Goal: Transaction & Acquisition: Purchase product/service

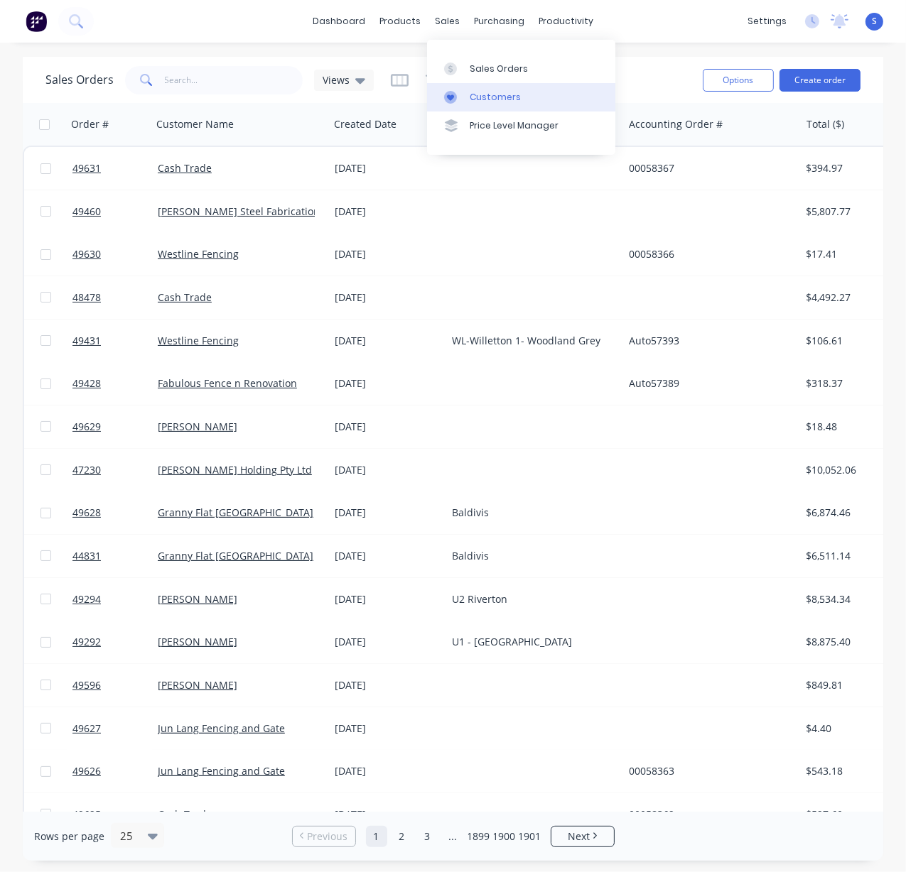
click at [484, 104] on div "Customers" at bounding box center [495, 97] width 51 height 13
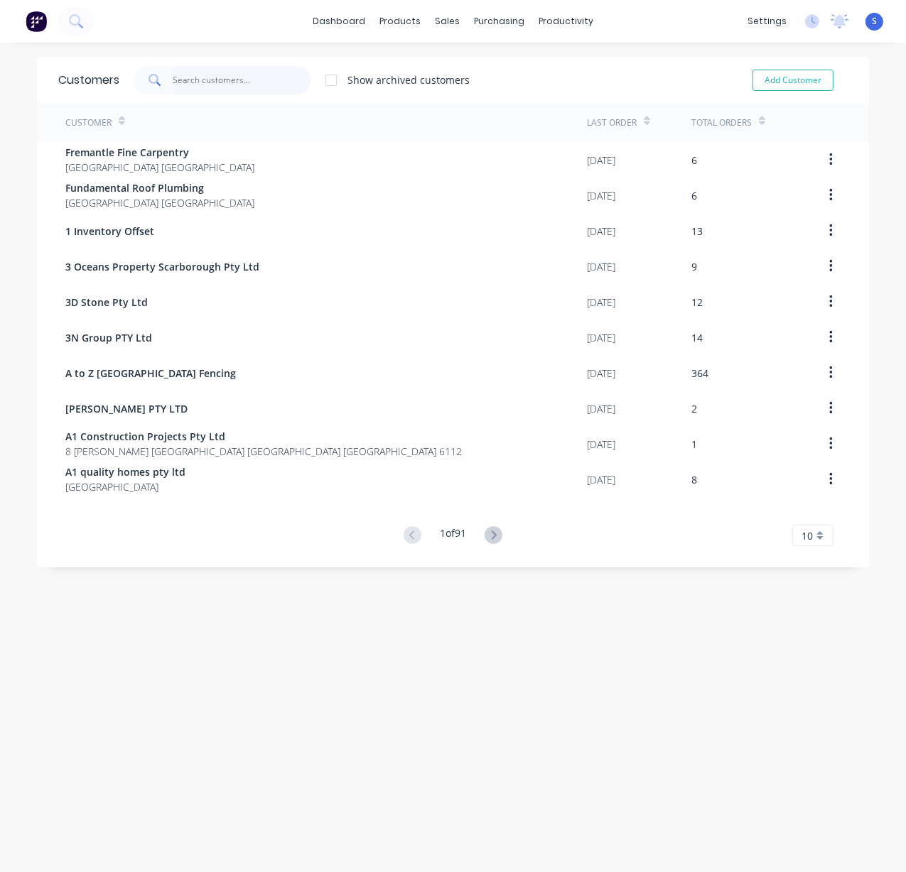
click at [224, 81] on input "text" at bounding box center [242, 80] width 139 height 28
click at [453, 716] on div "Customers Show archived customers Add Customer Customer Last Order Total Orders…" at bounding box center [453, 472] width 906 height 830
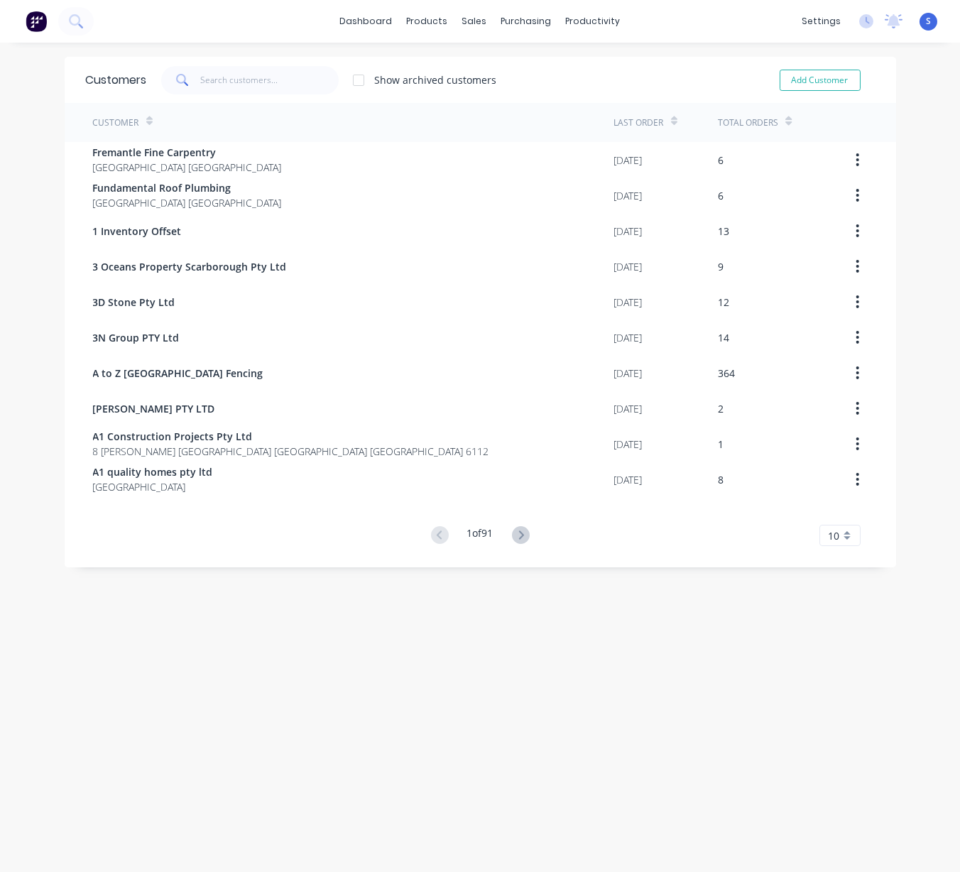
click at [365, 639] on div "Customers Show archived customers Add Customer Customer Last Order Total Orders…" at bounding box center [480, 472] width 960 height 830
click at [498, 96] on div "Customers" at bounding box center [514, 97] width 51 height 13
click at [240, 82] on input "text" at bounding box center [269, 80] width 139 height 28
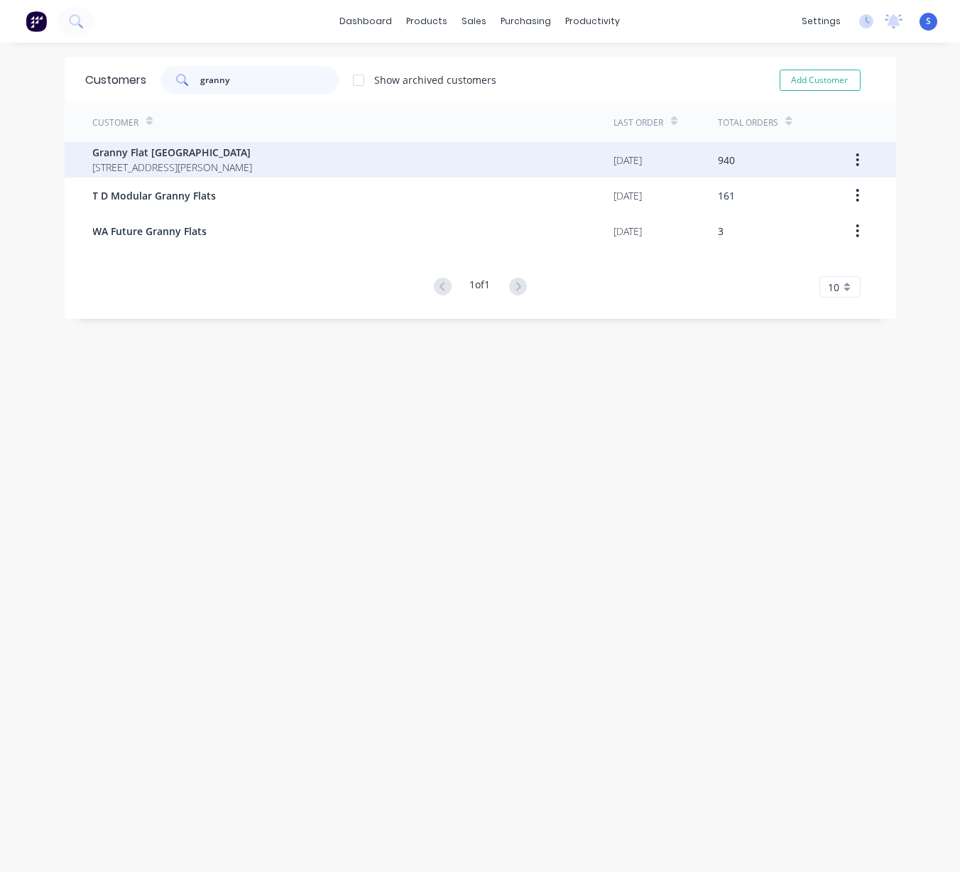
type input "granny"
click at [228, 160] on span "[STREET_ADDRESS][PERSON_NAME]" at bounding box center [173, 167] width 160 height 15
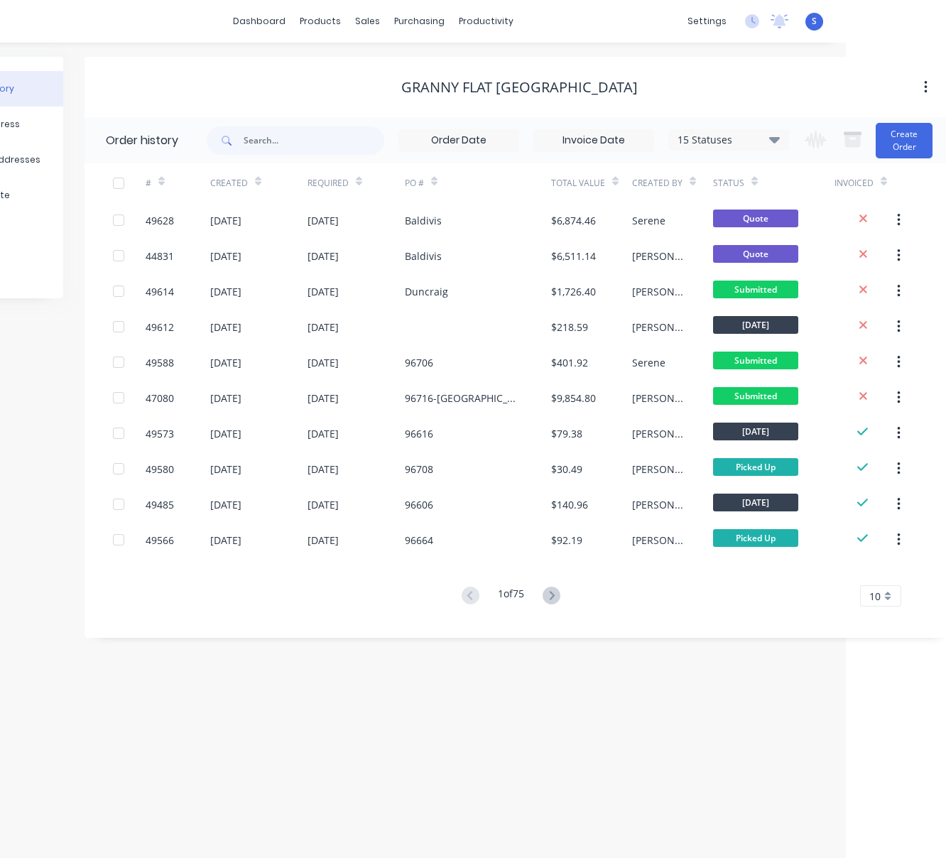
drag, startPoint x: 280, startPoint y: 94, endPoint x: 564, endPoint y: 97, distance: 284.2
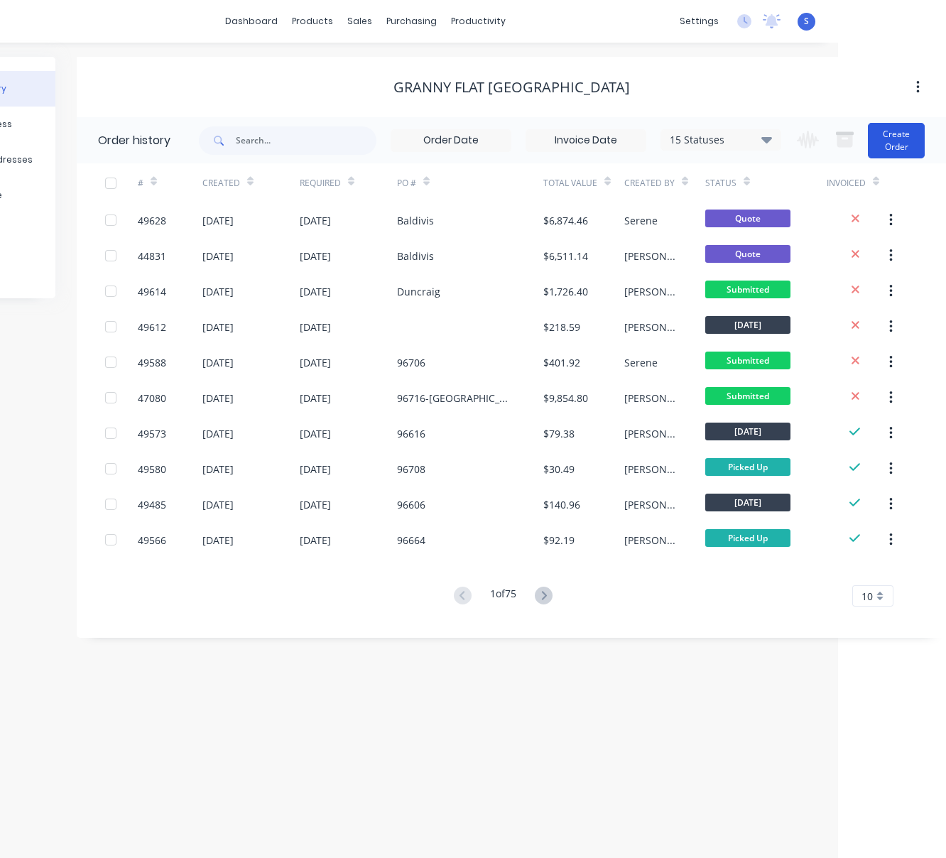
click at [844, 138] on button "Create Order" at bounding box center [896, 141] width 57 height 36
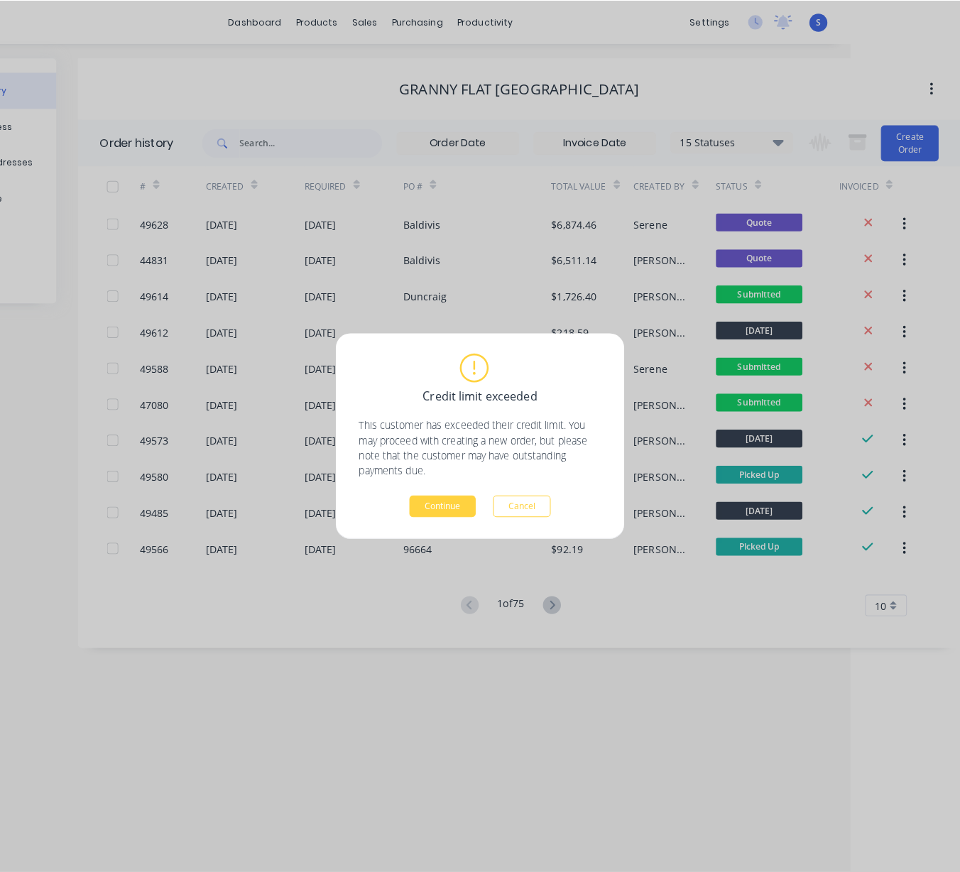
scroll to position [0, 97]
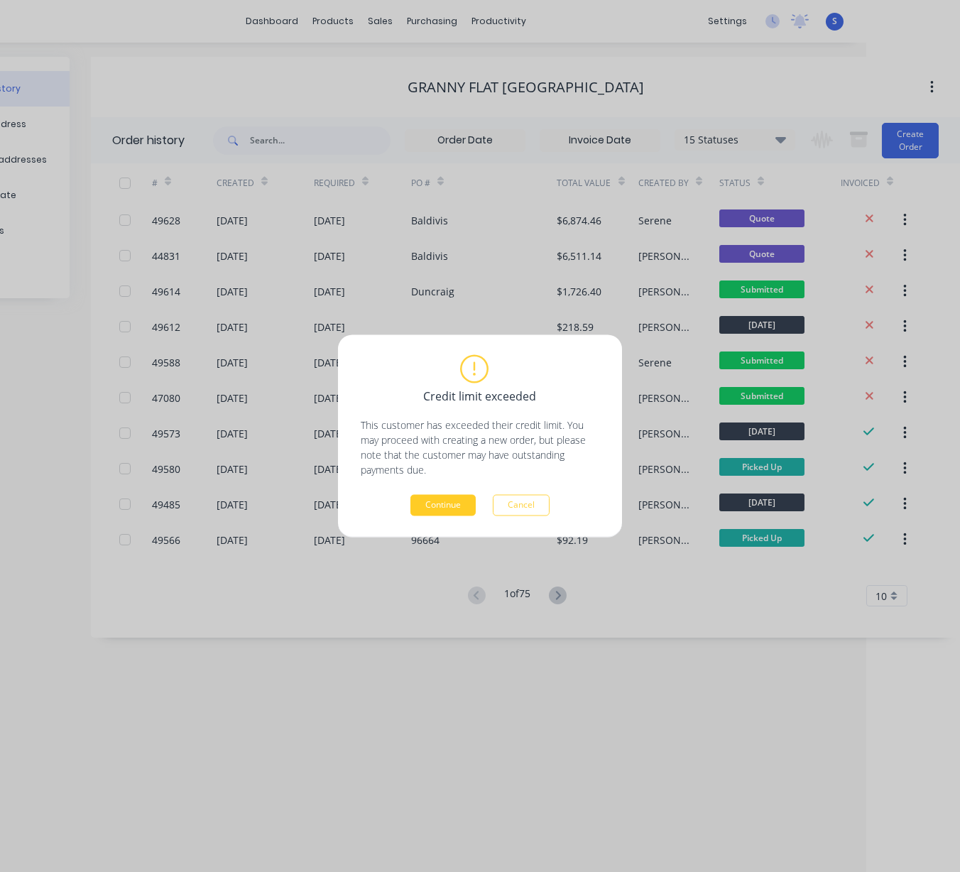
click at [448, 507] on button "Continue" at bounding box center [443, 505] width 65 height 21
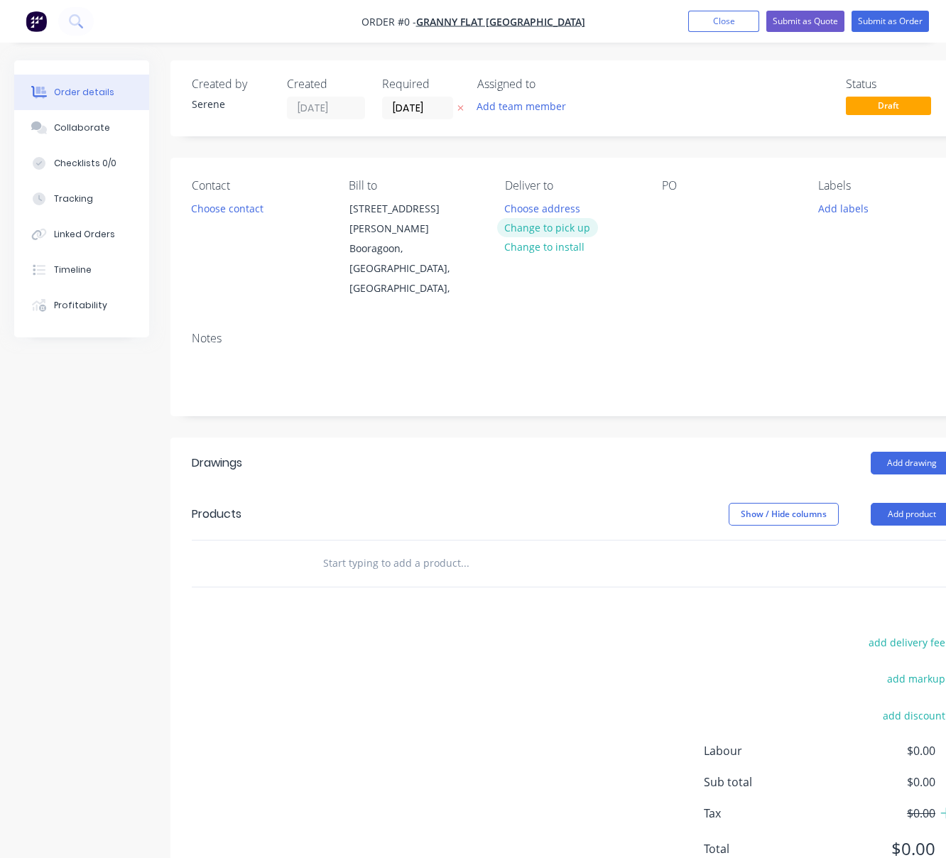
click at [547, 237] on button "Change to pick up" at bounding box center [547, 227] width 101 height 19
click at [239, 215] on button "Choose contact" at bounding box center [227, 207] width 87 height 19
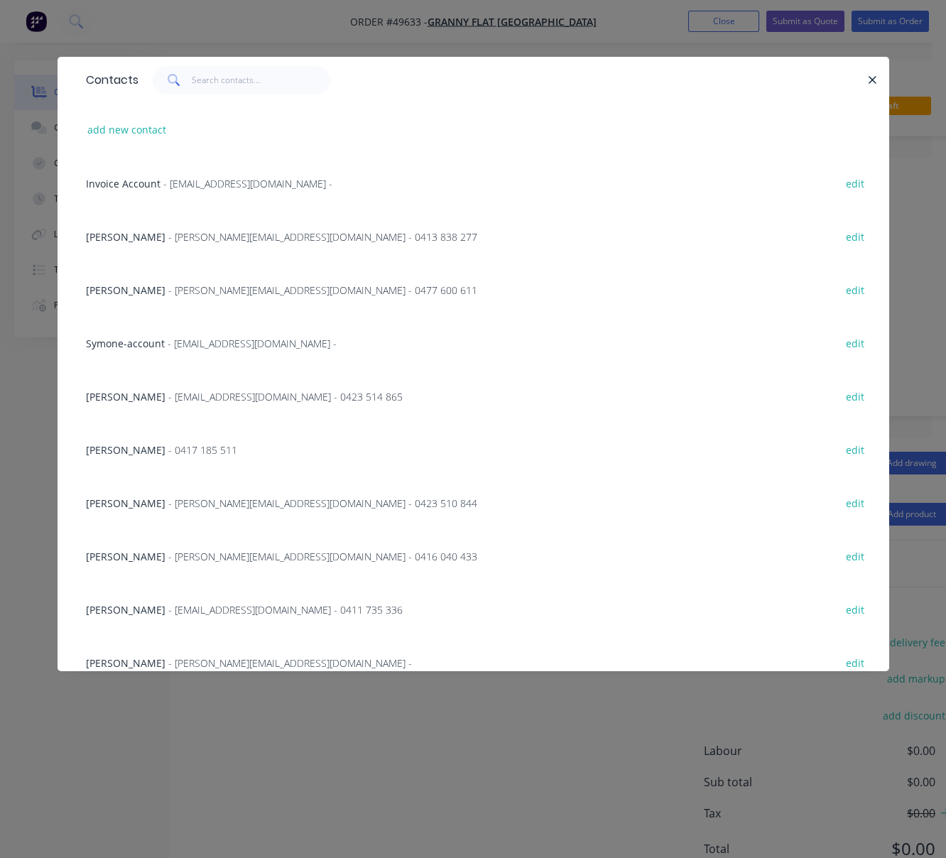
click at [147, 297] on span "[PERSON_NAME]" at bounding box center [126, 289] width 80 height 13
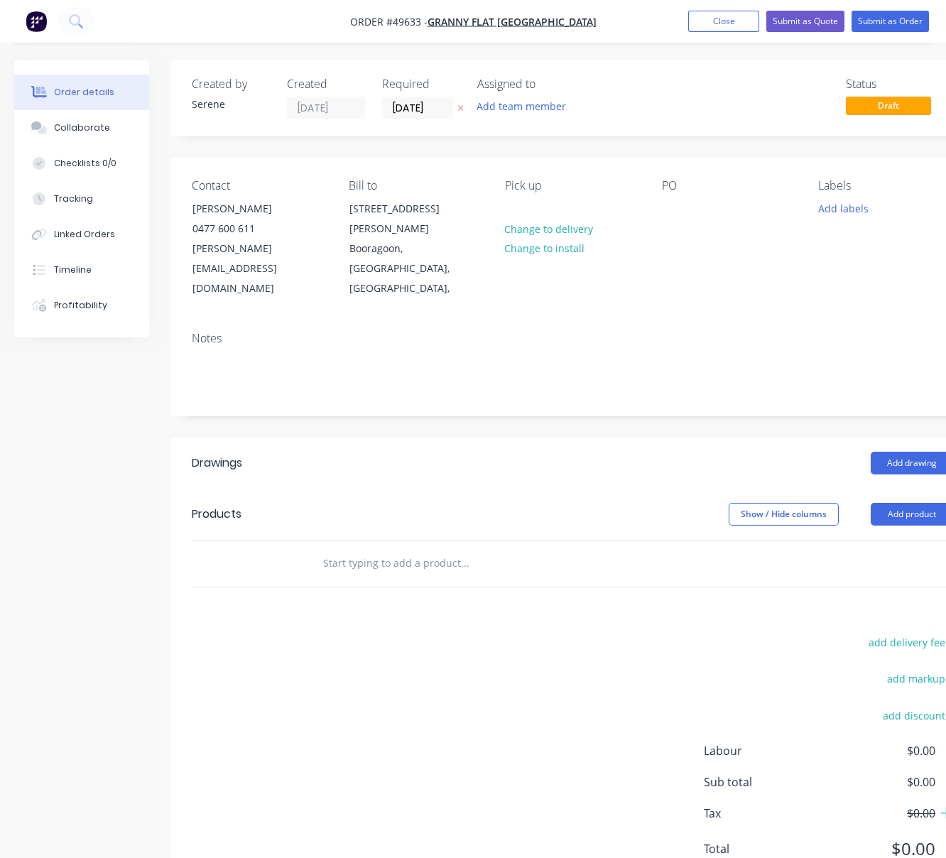
scroll to position [0, 41]
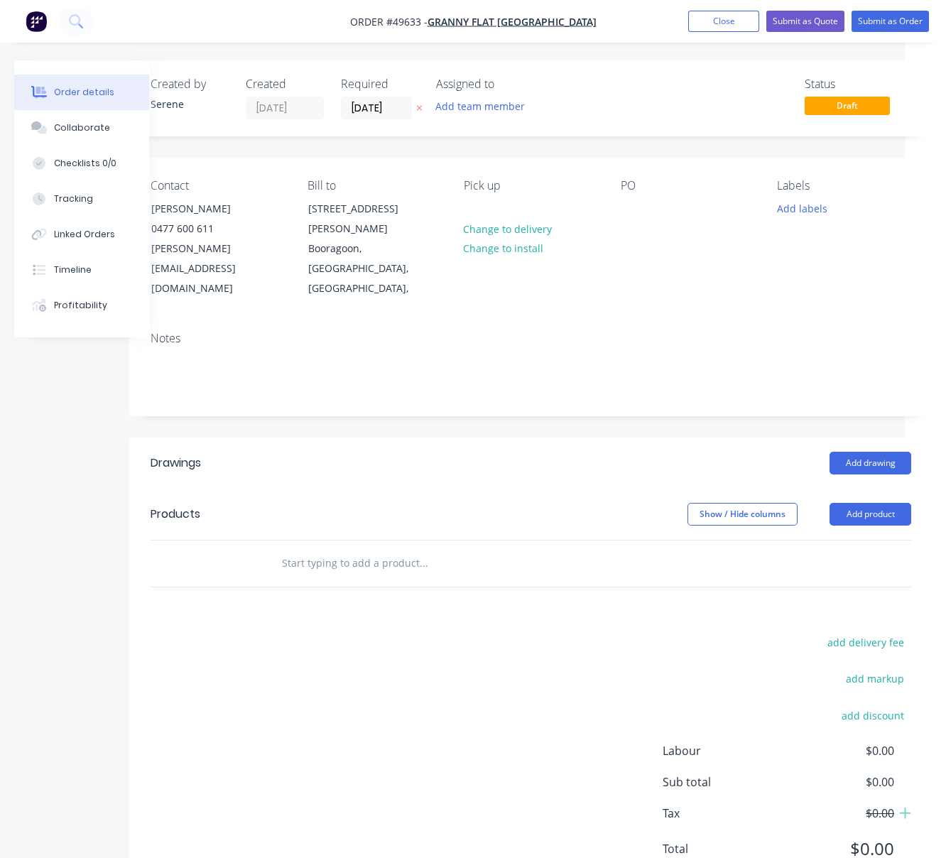
drag, startPoint x: 374, startPoint y: 442, endPoint x: 678, endPoint y: 453, distance: 304.3
click at [844, 503] on button "Add product" at bounding box center [871, 514] width 82 height 23
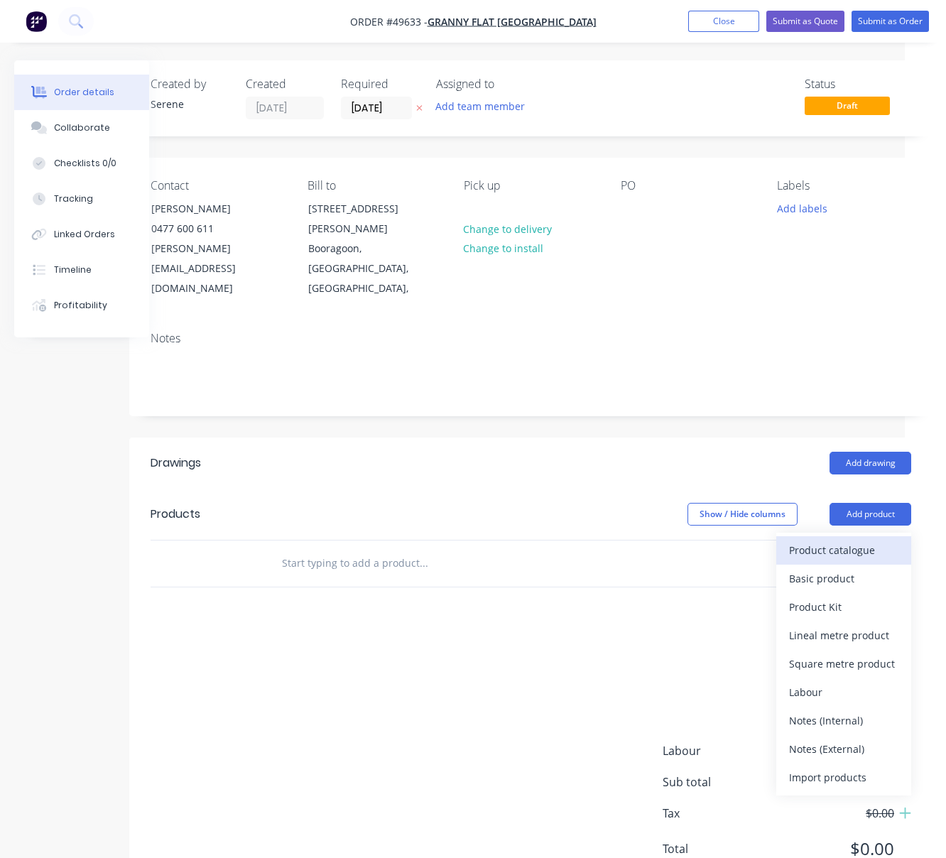
click at [823, 540] on div "Product catalogue" at bounding box center [843, 550] width 109 height 21
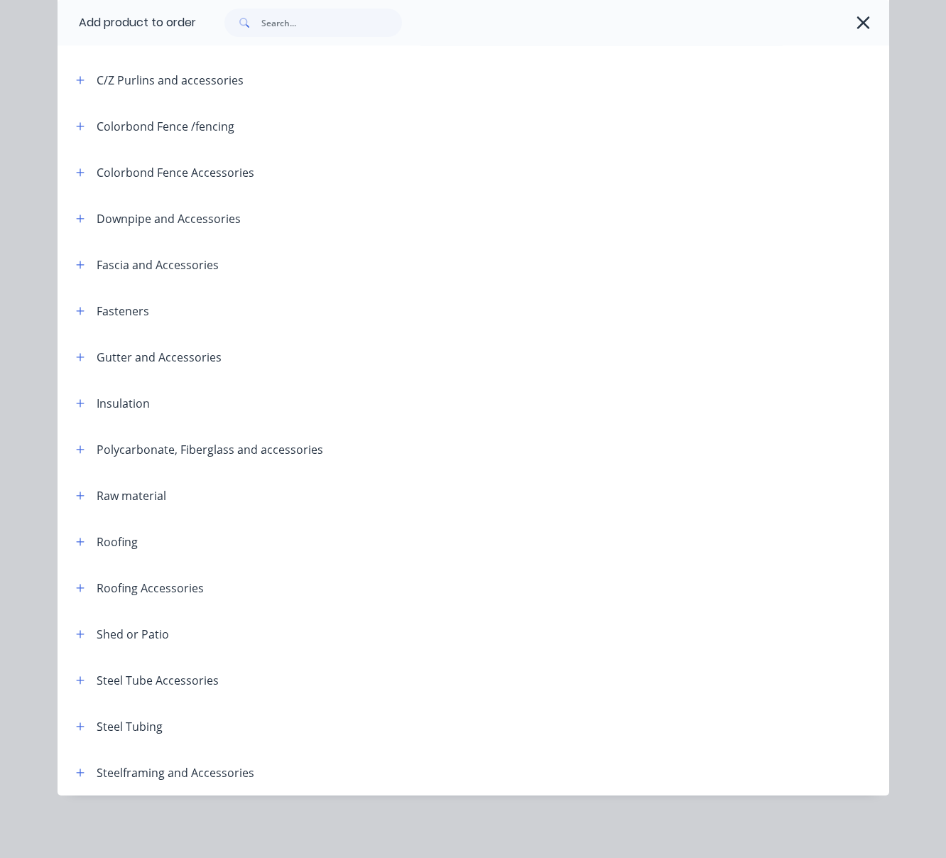
scroll to position [305, 0]
click at [76, 768] on icon "button" at bounding box center [80, 773] width 9 height 10
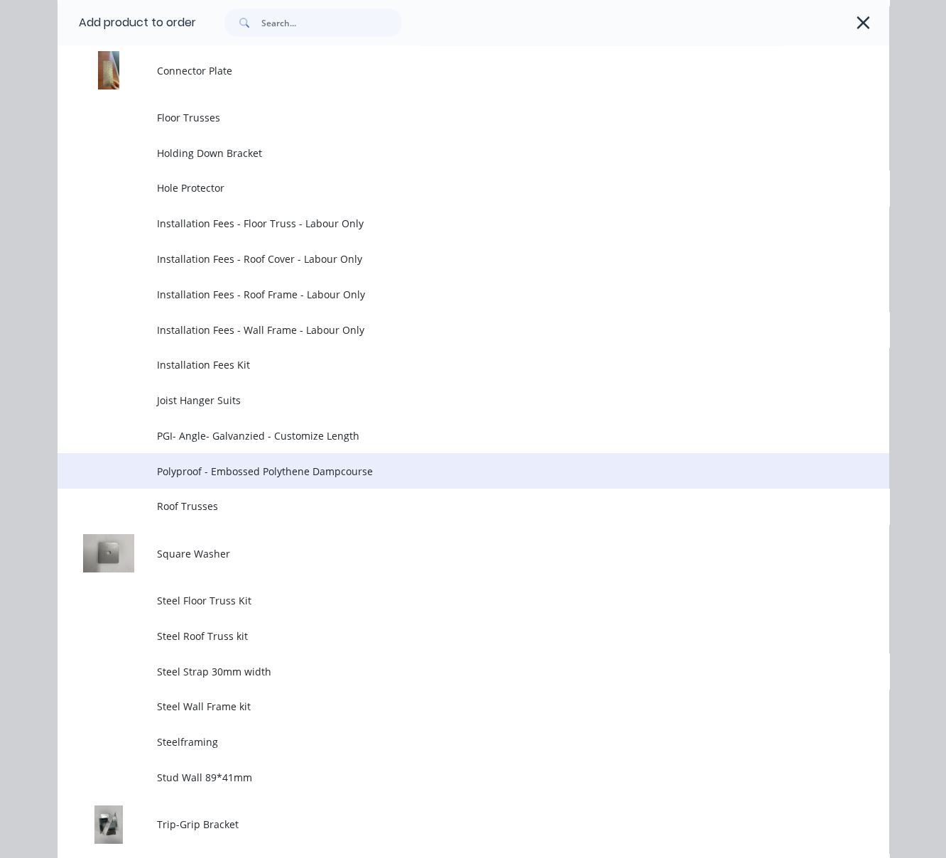
scroll to position [983, 0]
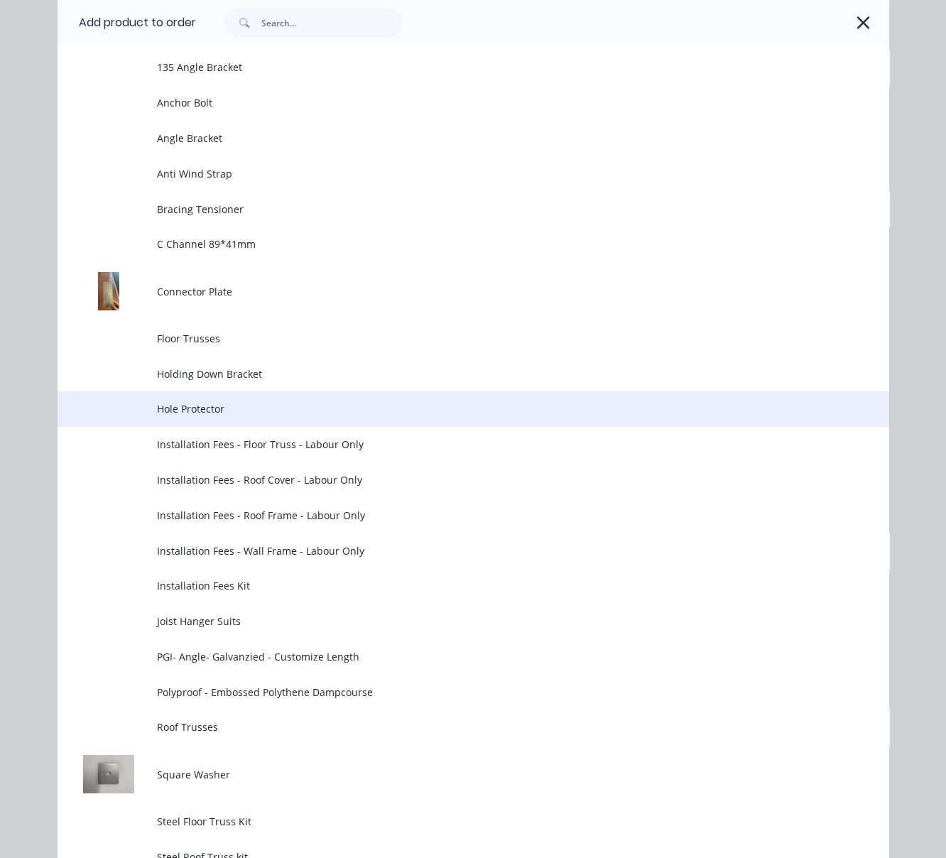
click at [282, 427] on td "Hole Protector" at bounding box center [523, 409] width 732 height 36
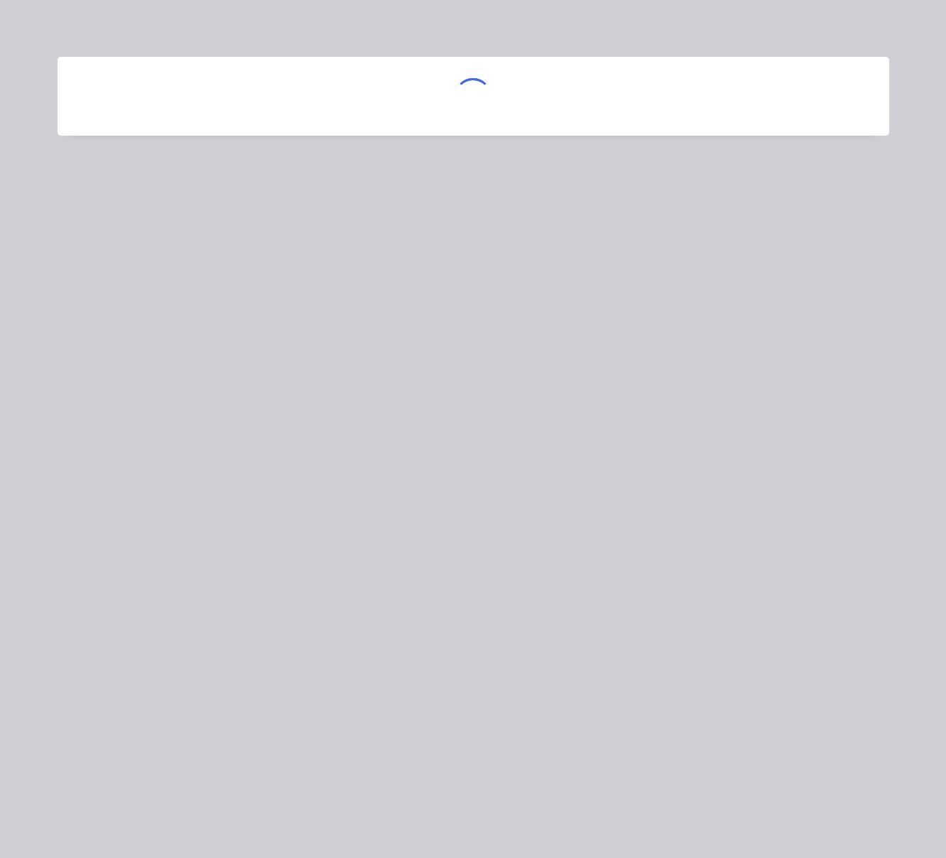
scroll to position [0, 0]
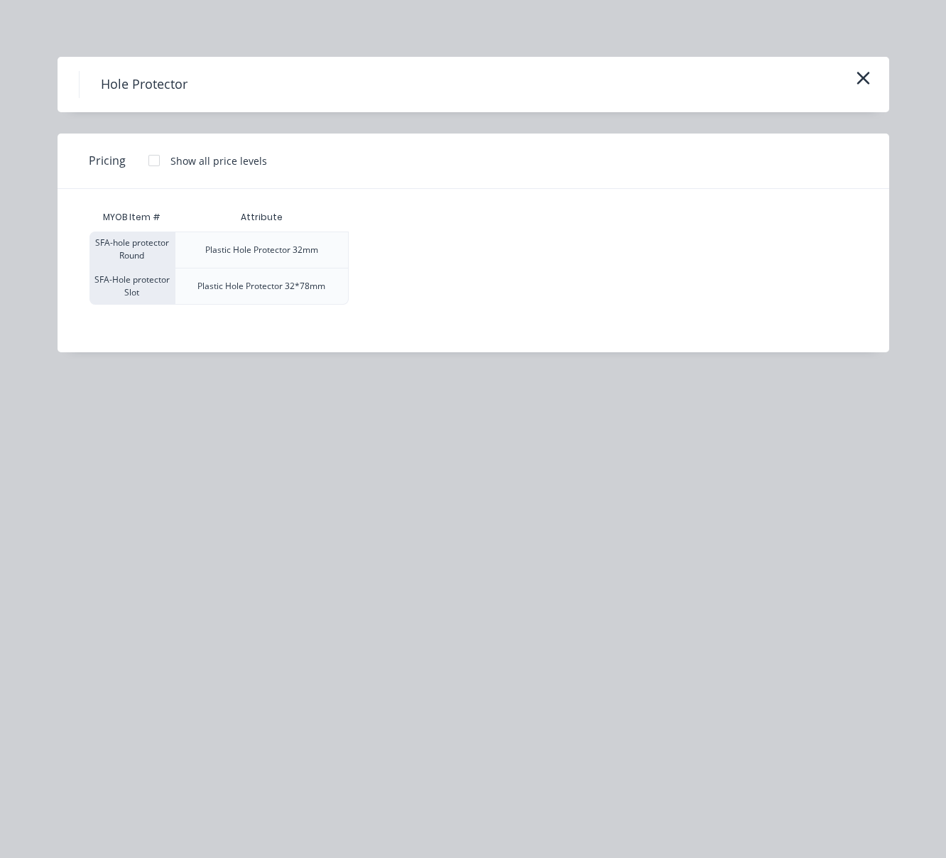
click at [153, 168] on div at bounding box center [154, 160] width 28 height 28
click at [402, 301] on div "$0.70" at bounding box center [388, 287] width 76 height 36
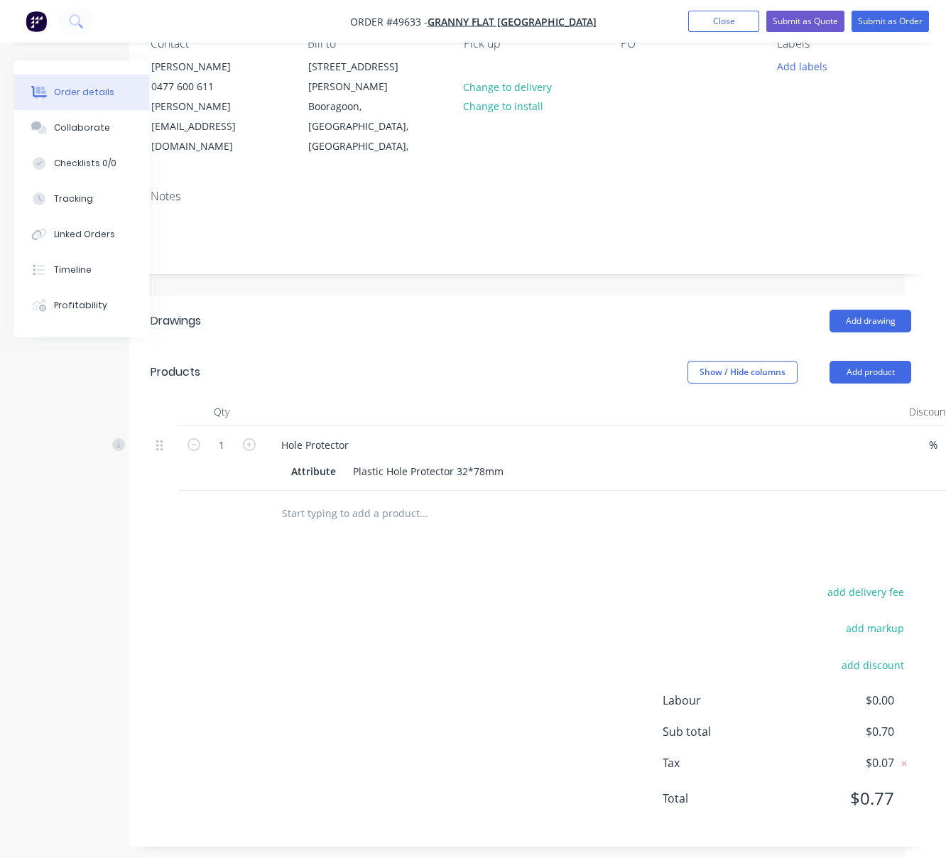
scroll to position [152, 41]
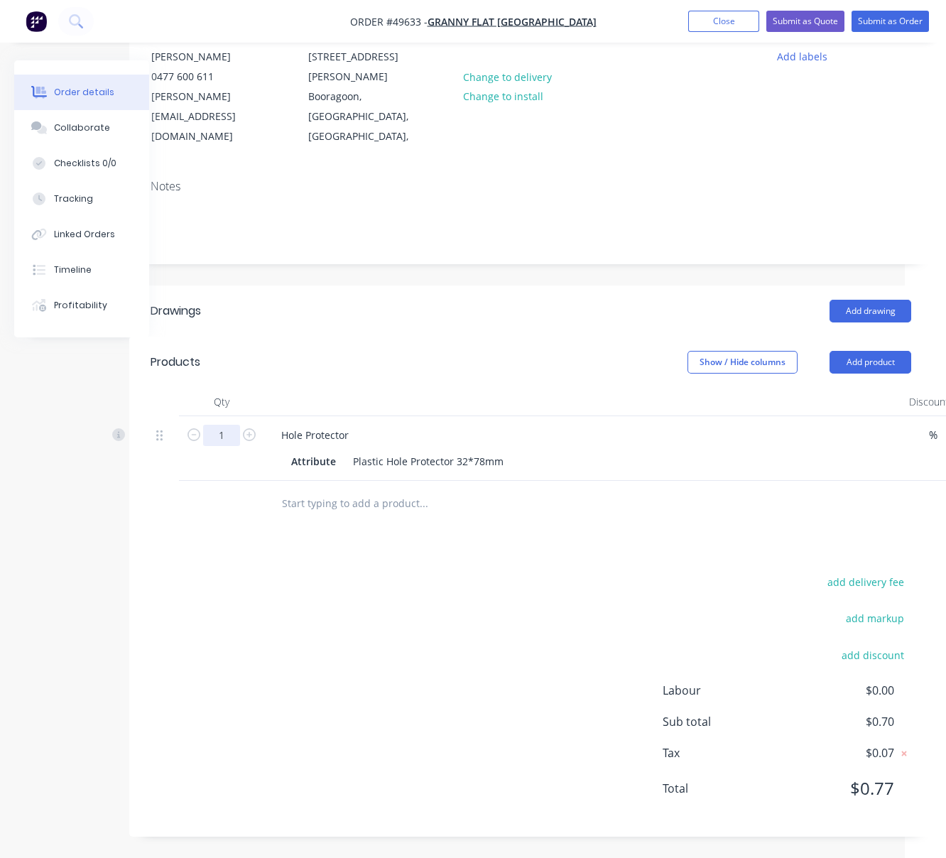
click at [237, 425] on input "1" at bounding box center [221, 435] width 37 height 21
type input "150"
type input "$105.00"
click at [479, 261] on div "Created by Serene Created [DATE] Required [DATE] Assigned to Add team member St…" at bounding box center [530, 372] width 803 height 929
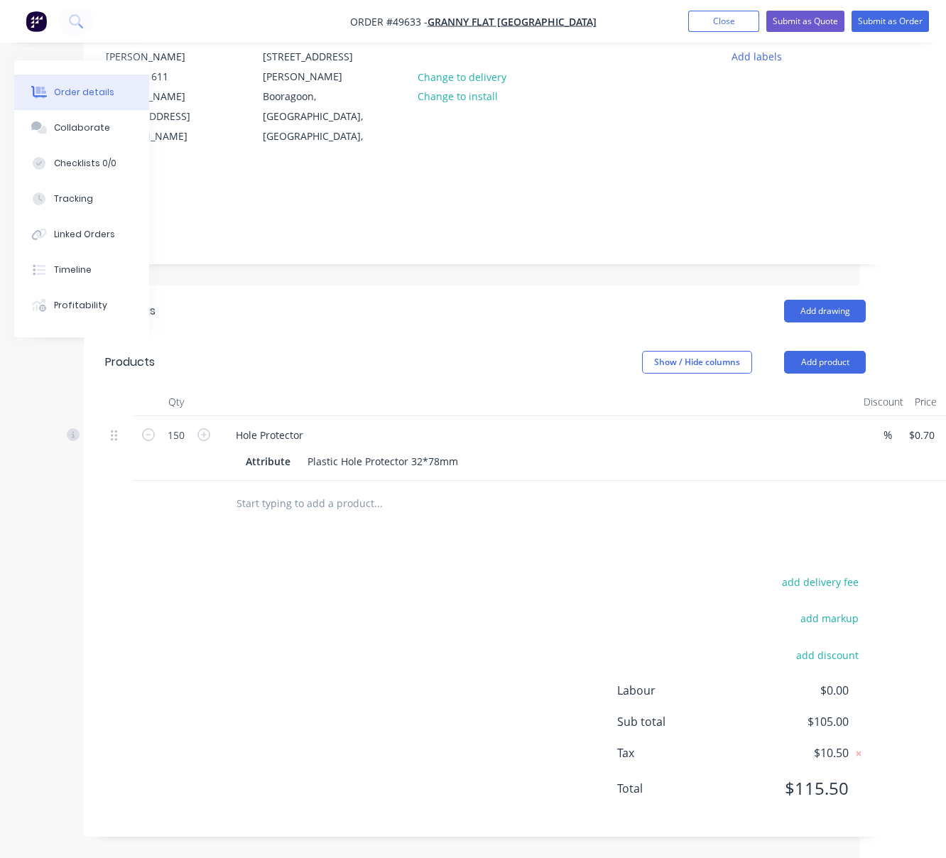
scroll to position [152, 177]
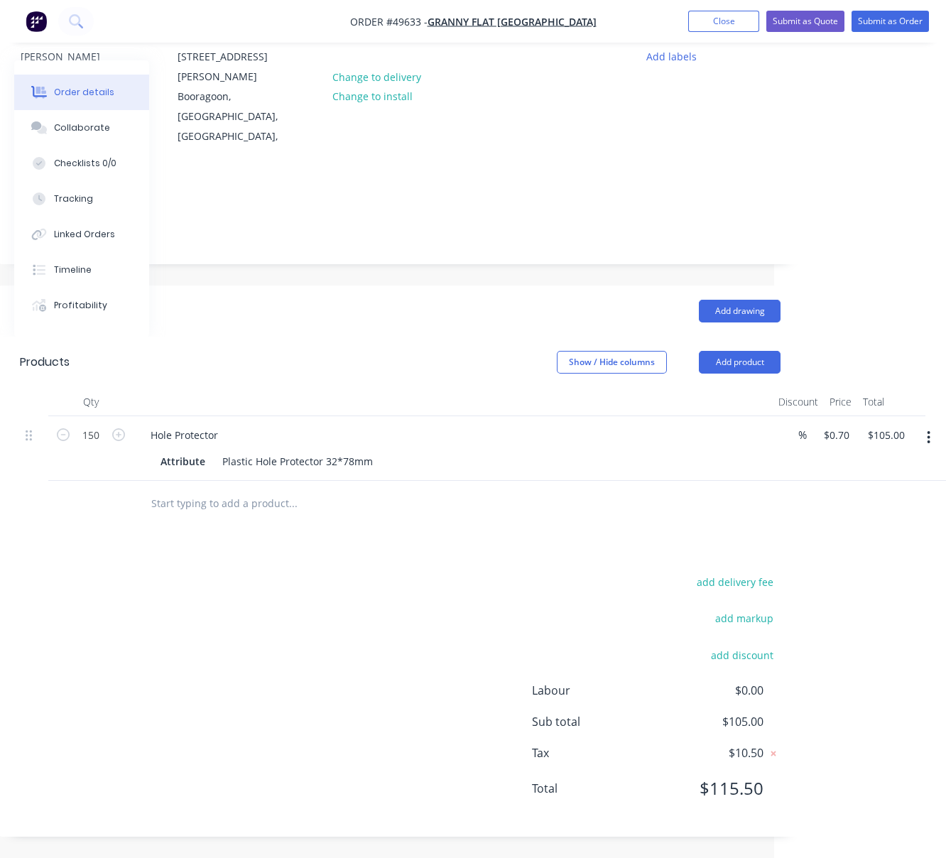
drag, startPoint x: 423, startPoint y: 314, endPoint x: 659, endPoint y: 298, distance: 236.4
click at [844, 425] on button "button" at bounding box center [928, 438] width 33 height 26
click at [844, 465] on div "Edit" at bounding box center [878, 475] width 109 height 21
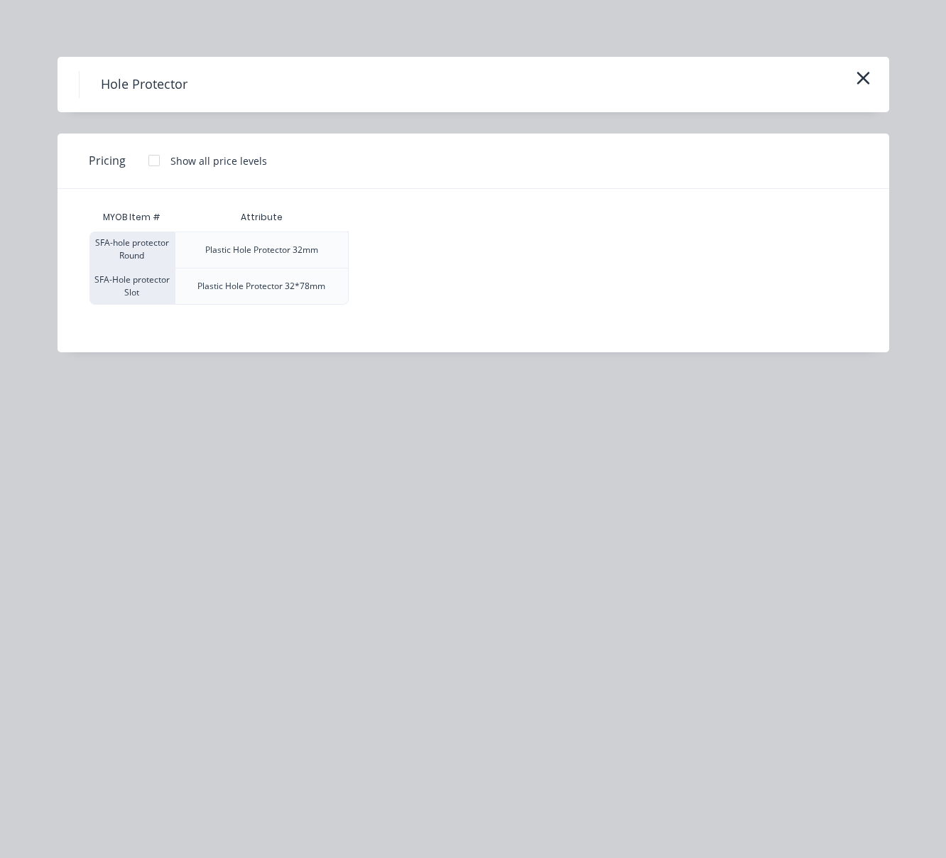
click at [159, 168] on div at bounding box center [154, 160] width 28 height 28
click at [844, 81] on icon "button" at bounding box center [863, 78] width 15 height 20
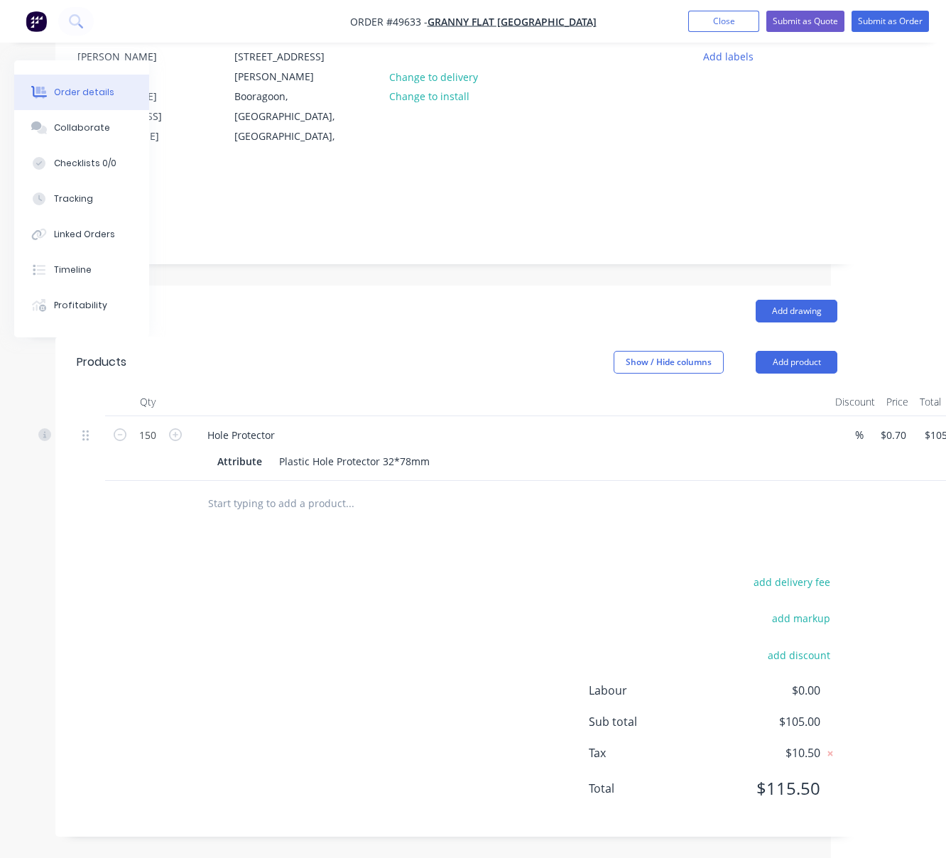
drag, startPoint x: 362, startPoint y: 352, endPoint x: 3, endPoint y: 397, distance: 362.2
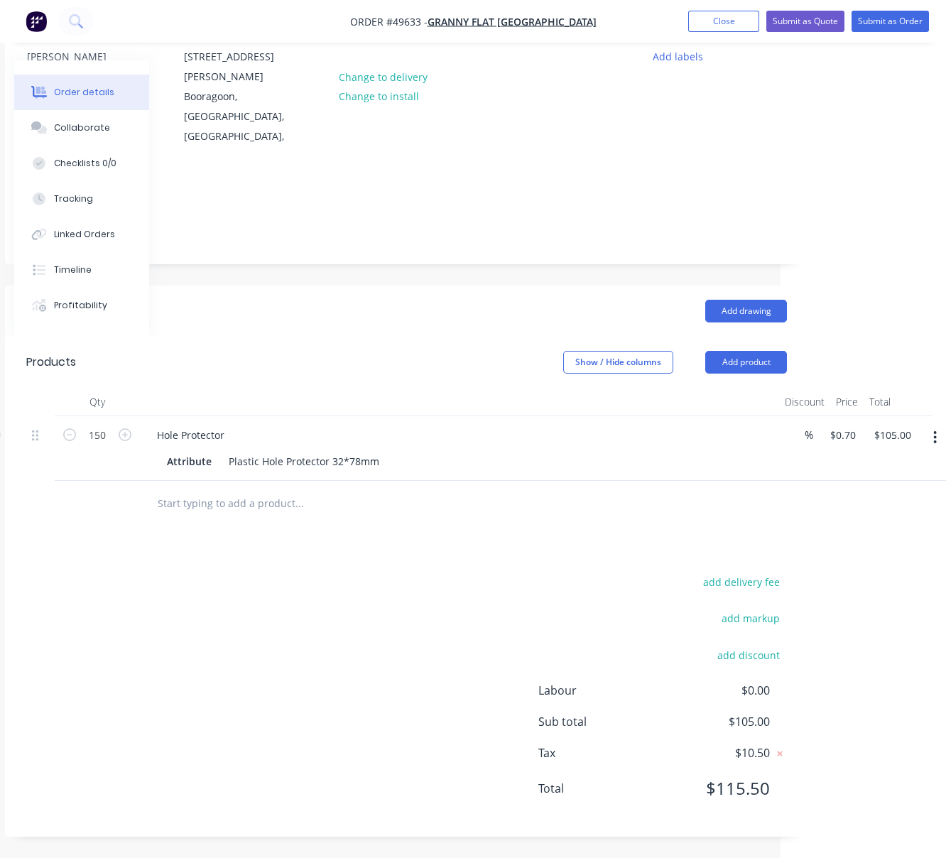
drag, startPoint x: 450, startPoint y: 347, endPoint x: 659, endPoint y: 342, distance: 208.9
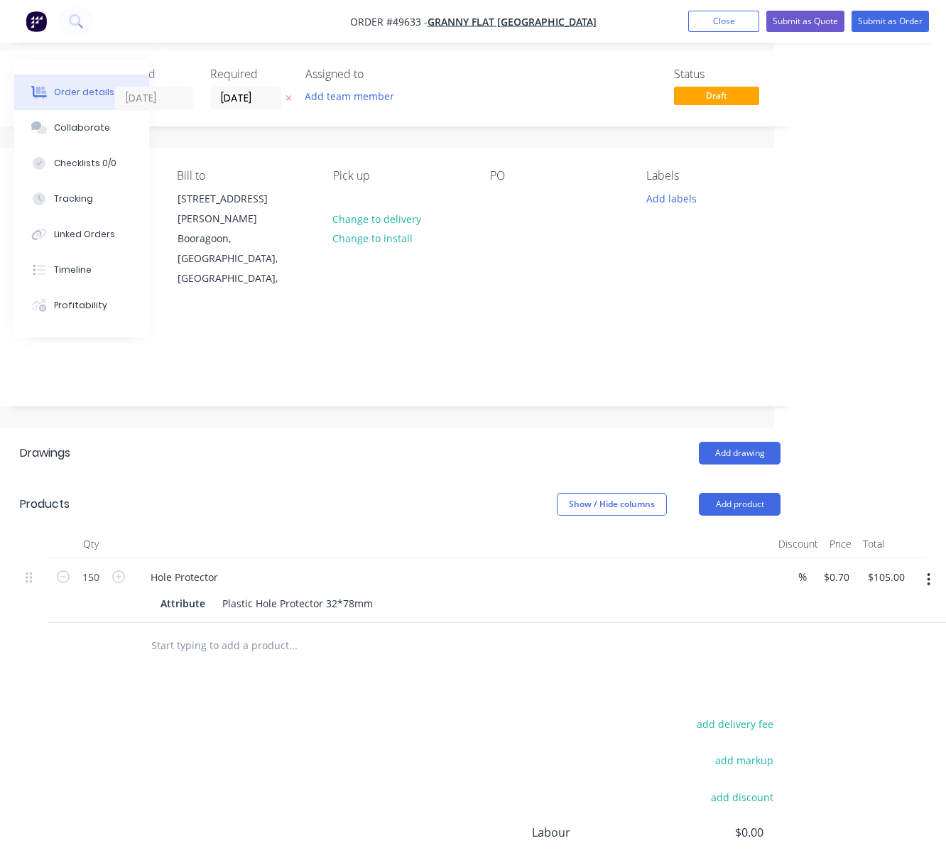
scroll to position [0, 177]
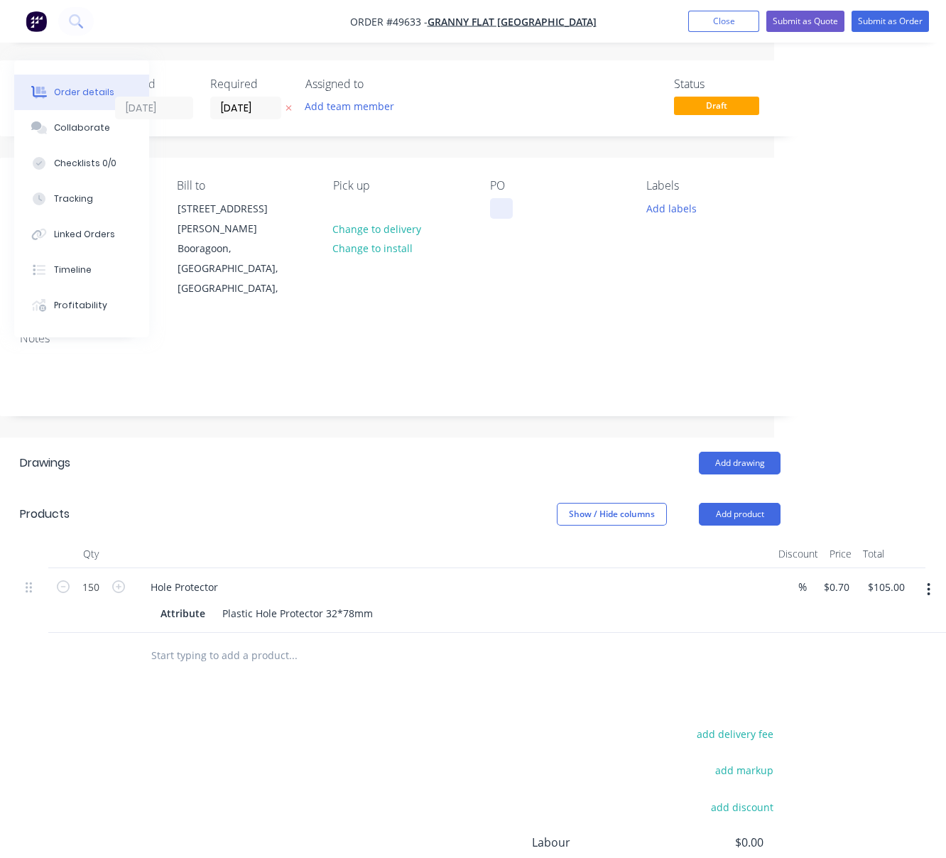
click at [490, 218] on div at bounding box center [501, 208] width 23 height 21
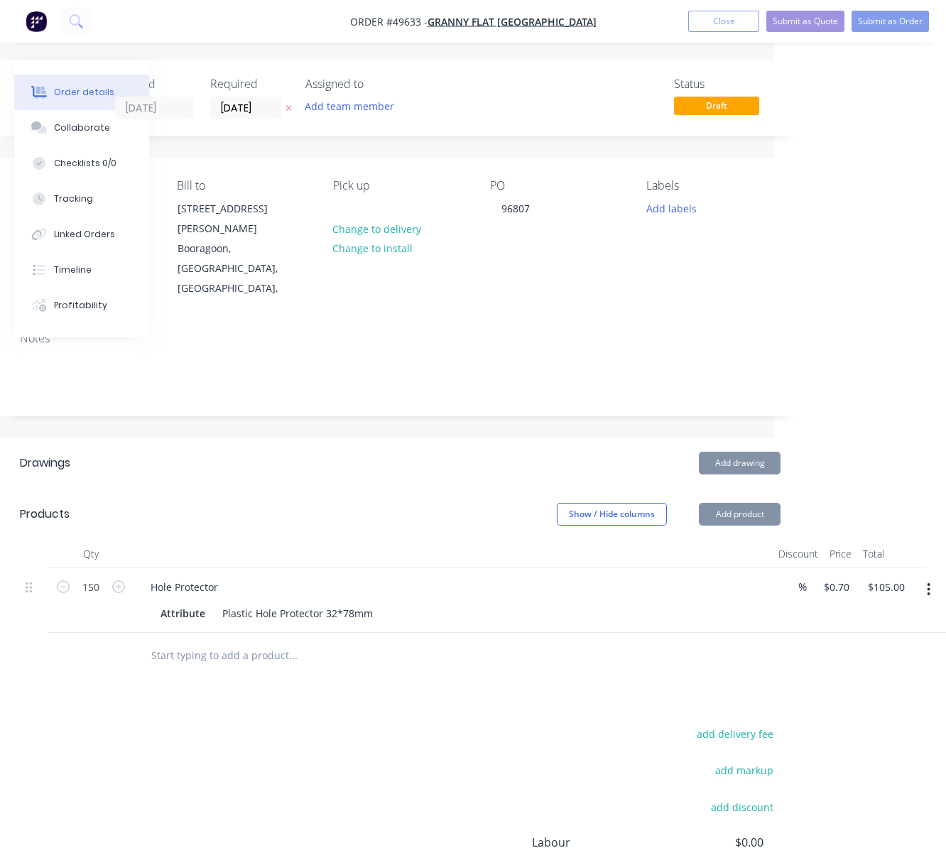
click at [438, 489] on header "Products Show / Hide columns Add product" at bounding box center [400, 514] width 803 height 51
click at [465, 503] on div "Show / Hide columns Add product" at bounding box center [481, 514] width 599 height 23
click at [326, 466] on header "Drawings Add drawing" at bounding box center [400, 463] width 803 height 51
click at [356, 452] on div "Add drawing" at bounding box center [481, 463] width 599 height 23
click at [395, 463] on header "Drawings Add drawing" at bounding box center [400, 463] width 803 height 51
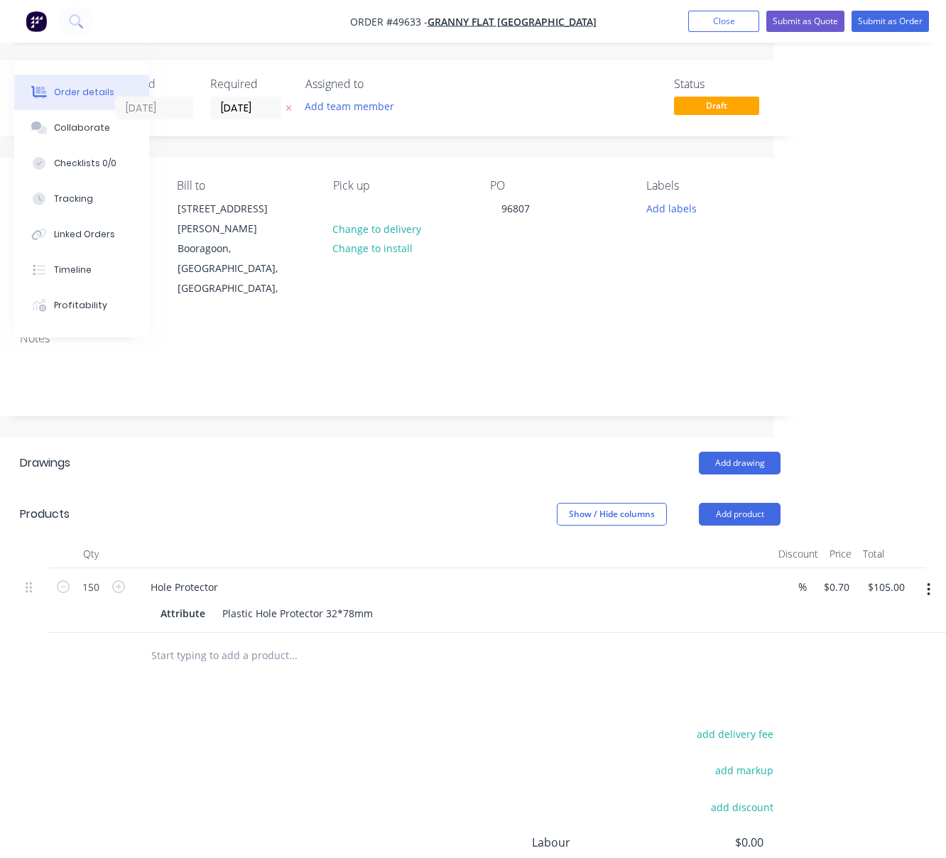
drag, startPoint x: 413, startPoint y: 463, endPoint x: 477, endPoint y: 460, distance: 64.0
drag, startPoint x: 264, startPoint y: 149, endPoint x: 632, endPoint y: 87, distance: 374.0
click at [844, 17] on button "Submit as Order" at bounding box center [890, 21] width 77 height 21
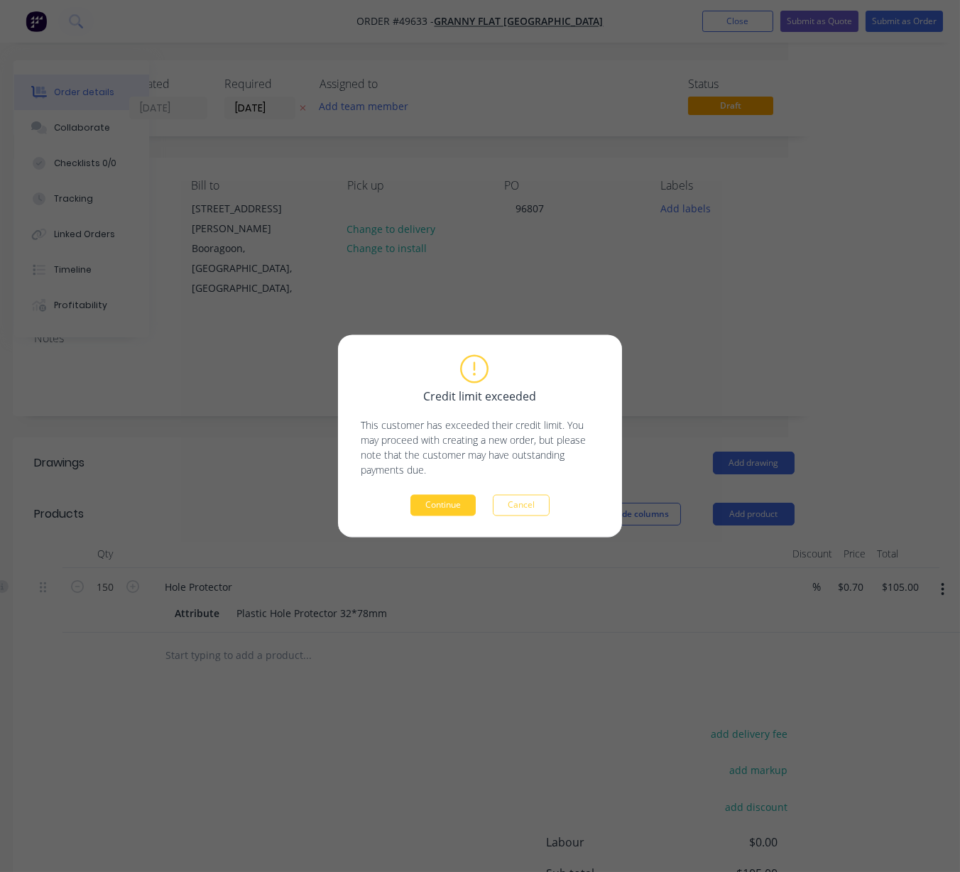
click at [451, 507] on button "Continue" at bounding box center [443, 505] width 65 height 21
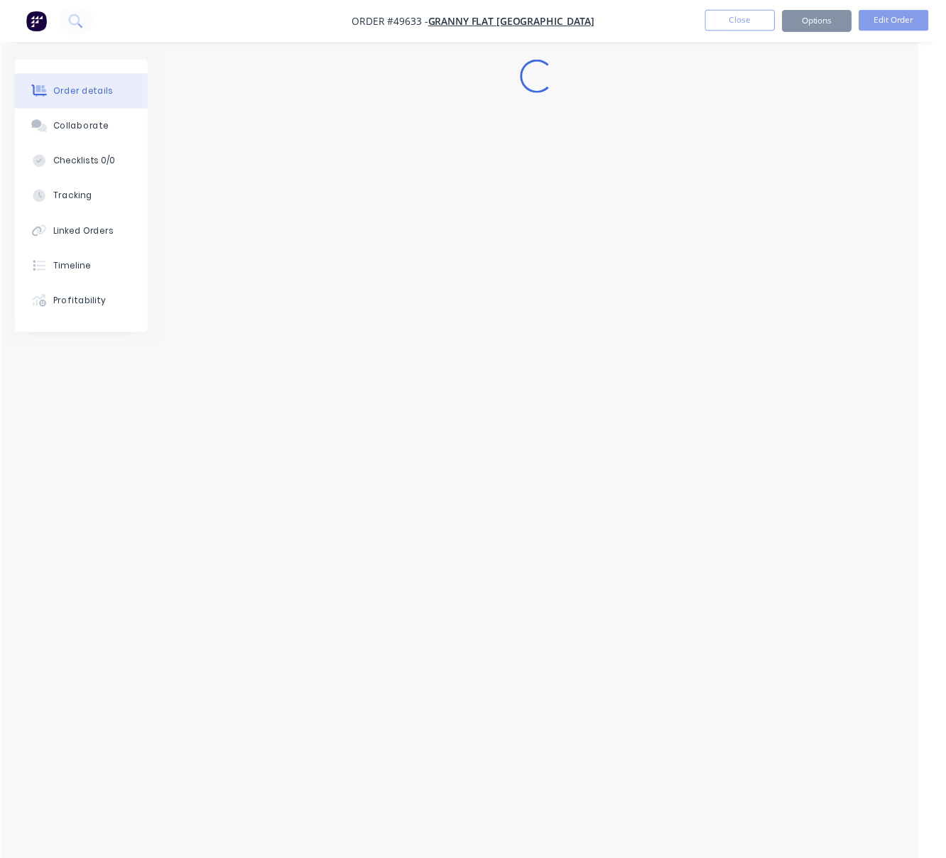
scroll to position [0, 27]
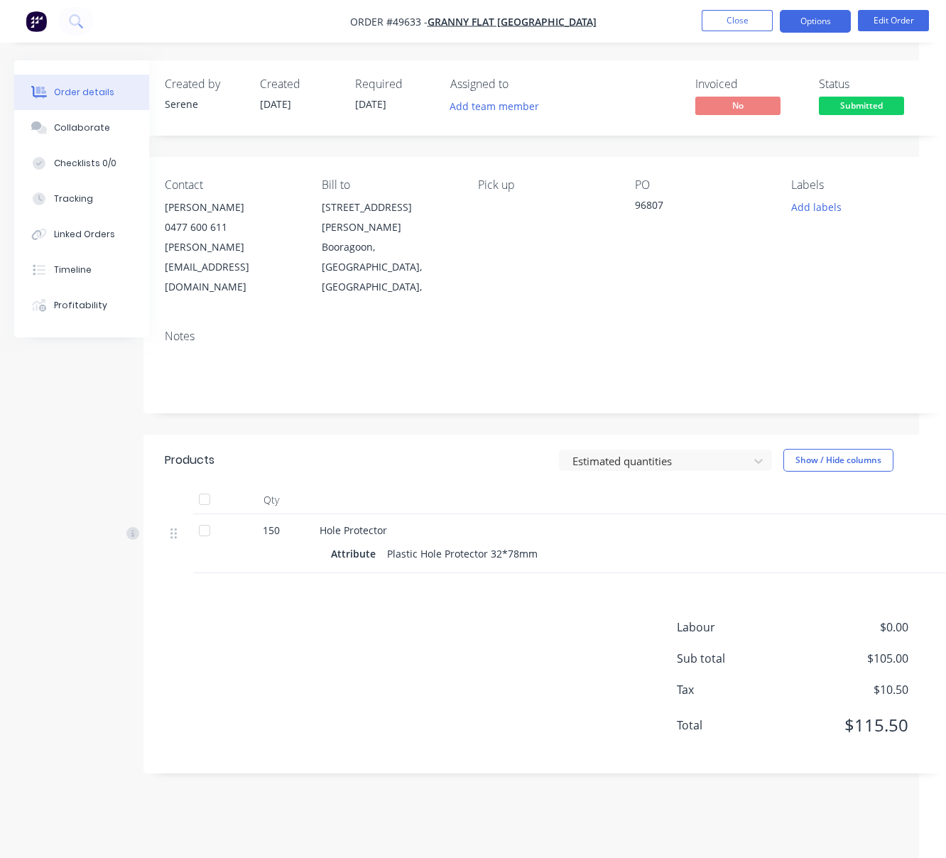
click at [796, 26] on button "Options" at bounding box center [815, 21] width 71 height 23
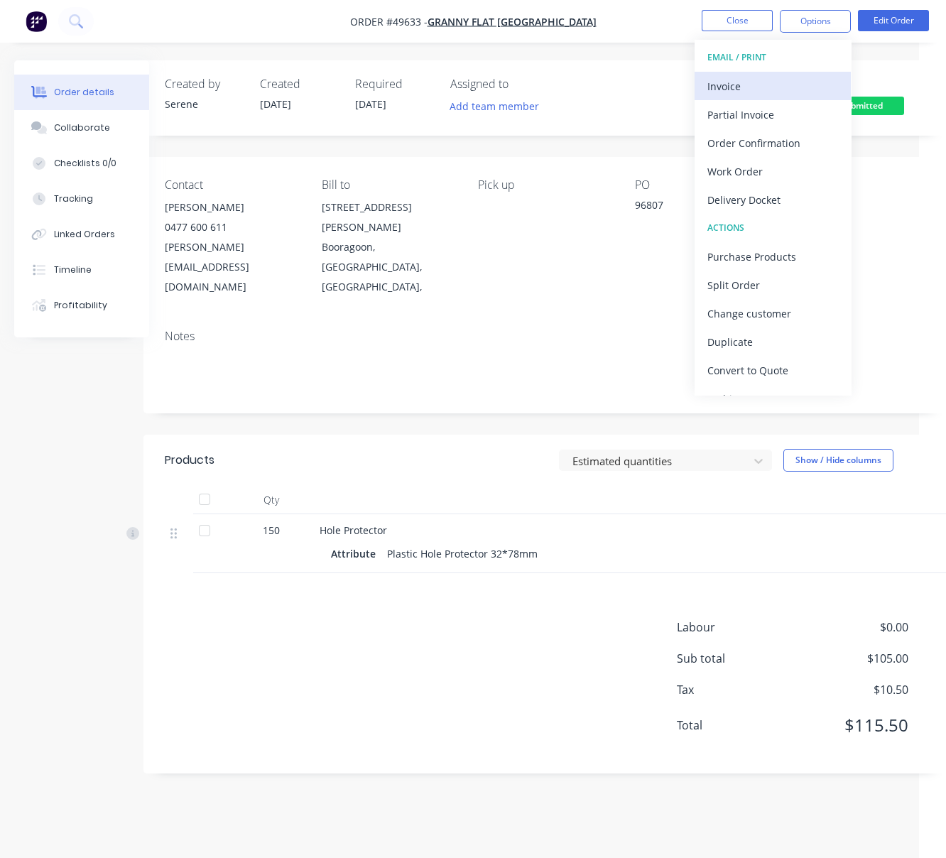
click at [745, 88] on div "Invoice" at bounding box center [773, 86] width 131 height 21
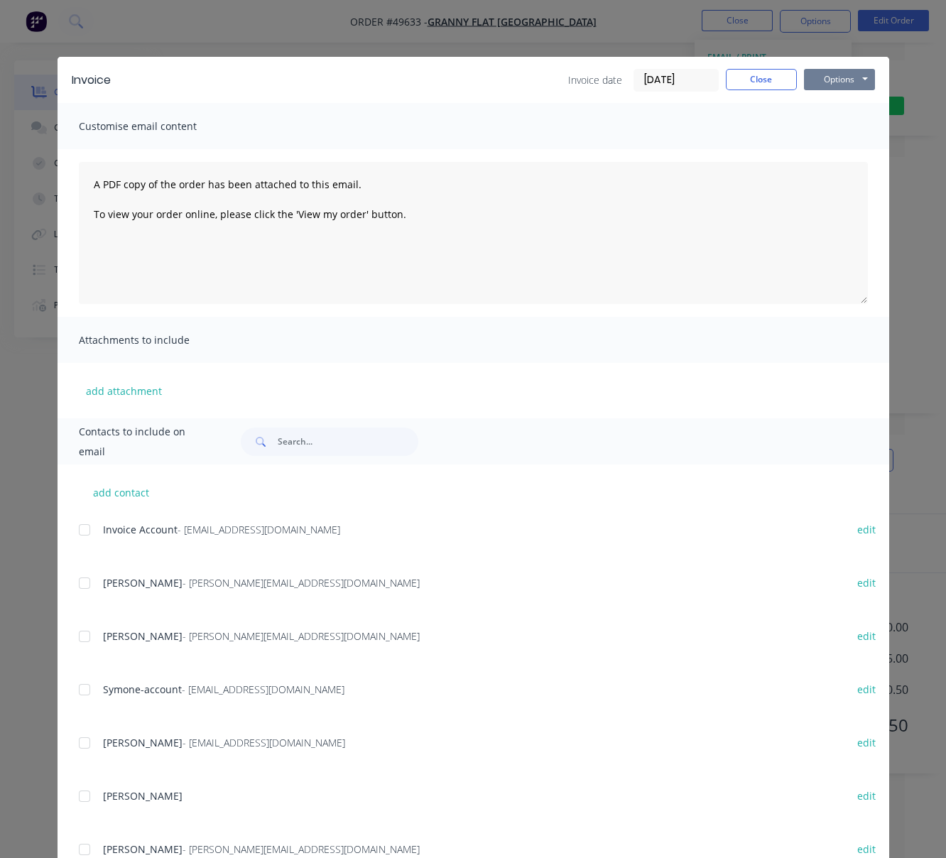
click at [844, 82] on button "Options" at bounding box center [839, 79] width 71 height 21
click at [844, 136] on button "Print" at bounding box center [849, 128] width 91 height 23
click at [772, 78] on button "Close" at bounding box center [761, 79] width 71 height 21
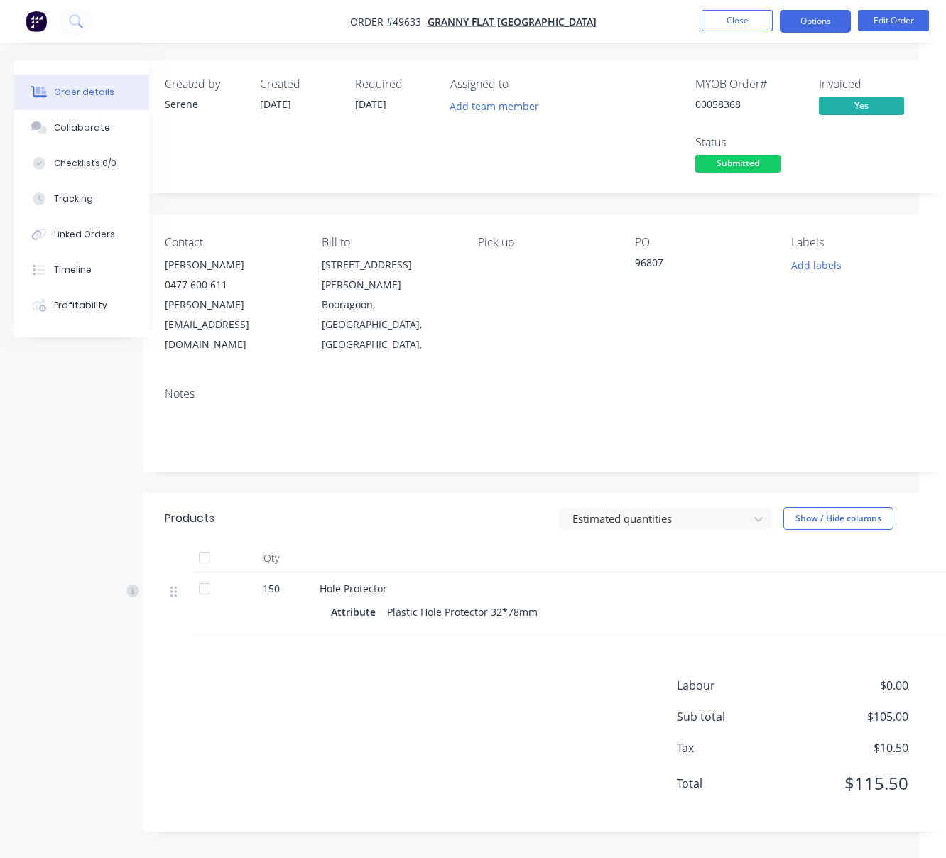
click at [830, 28] on button "Options" at bounding box center [815, 21] width 71 height 23
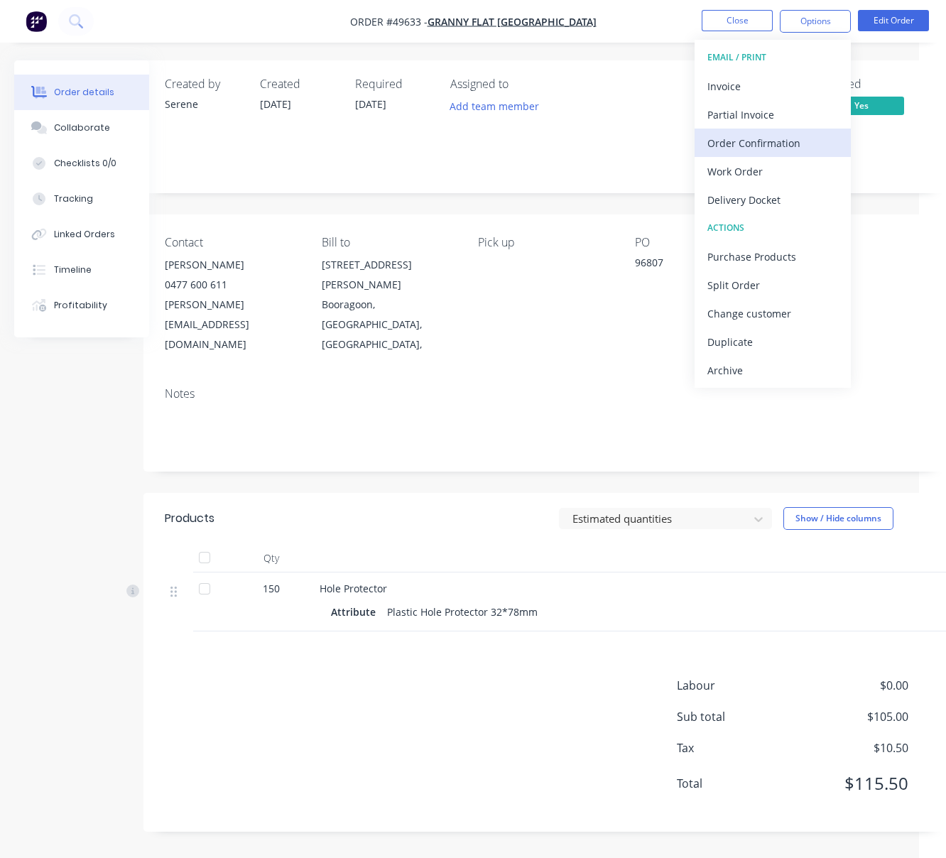
click at [767, 138] on div "Order Confirmation" at bounding box center [773, 143] width 131 height 21
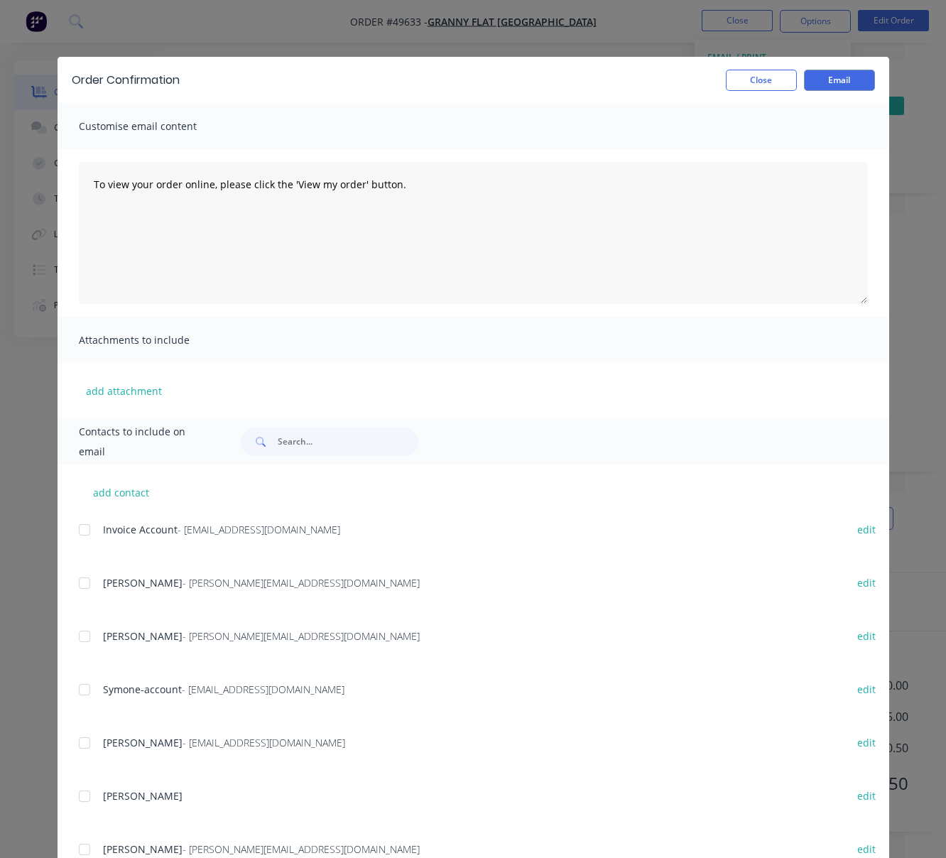
click at [77, 637] on div at bounding box center [84, 636] width 28 height 28
click at [835, 85] on button "Email" at bounding box center [839, 80] width 71 height 21
click at [779, 86] on button "Close" at bounding box center [761, 80] width 71 height 21
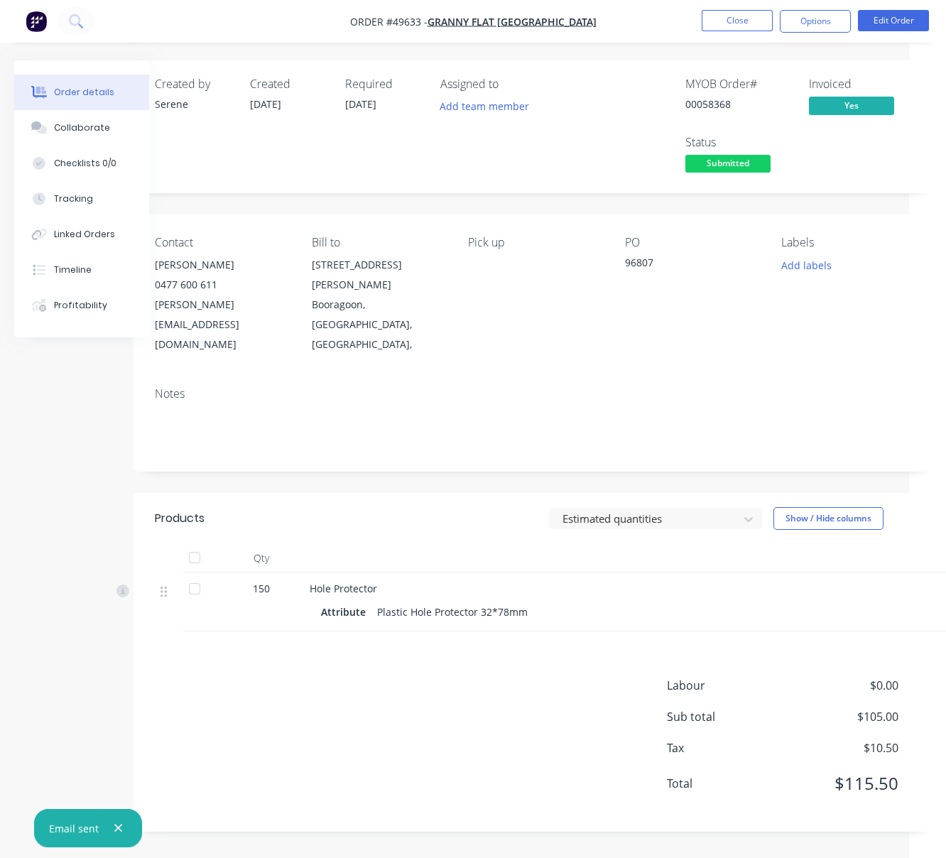
drag, startPoint x: 569, startPoint y: 379, endPoint x: 707, endPoint y: 381, distance: 137.8
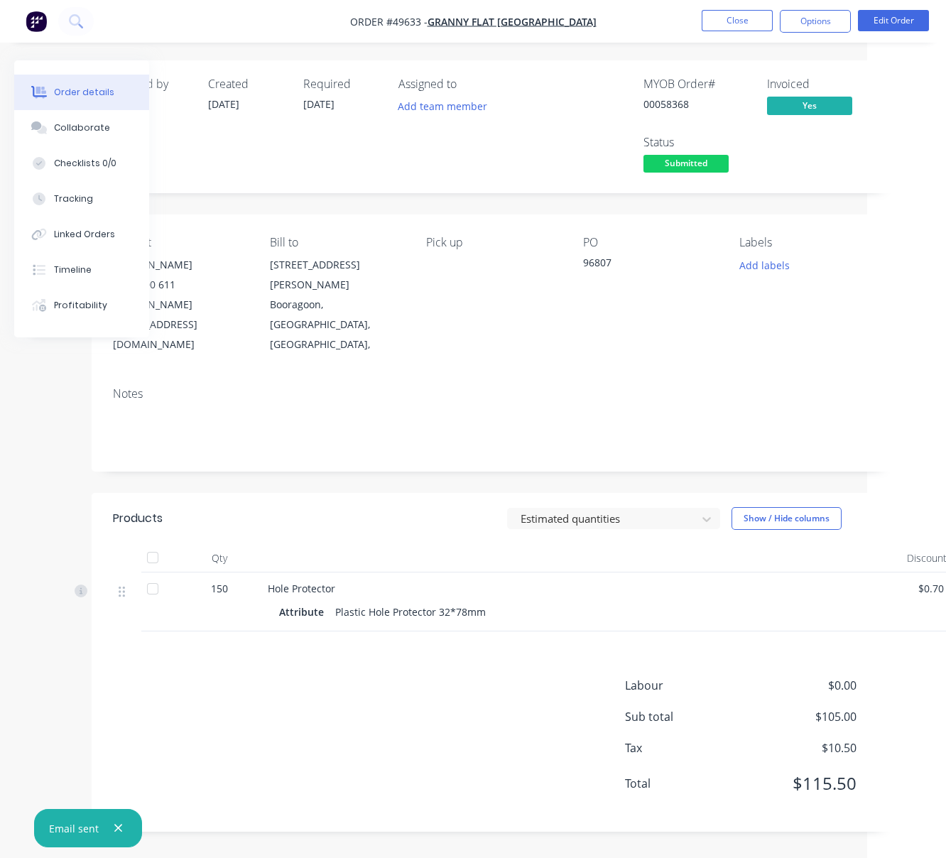
drag, startPoint x: 343, startPoint y: 475, endPoint x: 455, endPoint y: 480, distance: 111.6
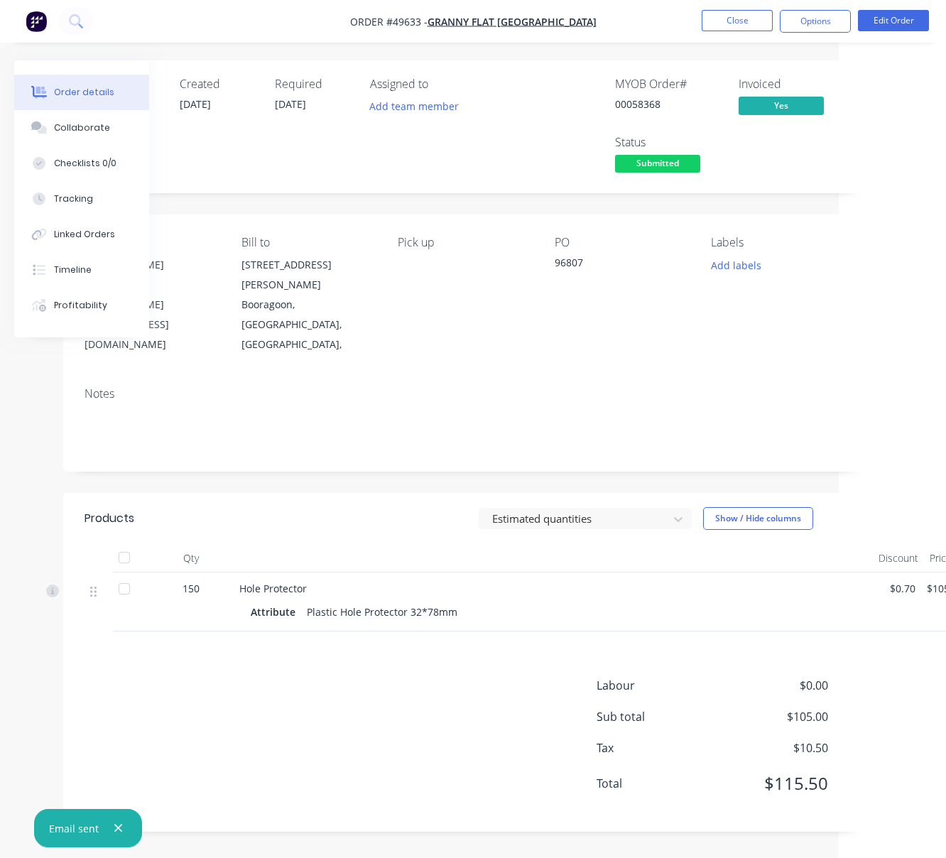
scroll to position [0, 155]
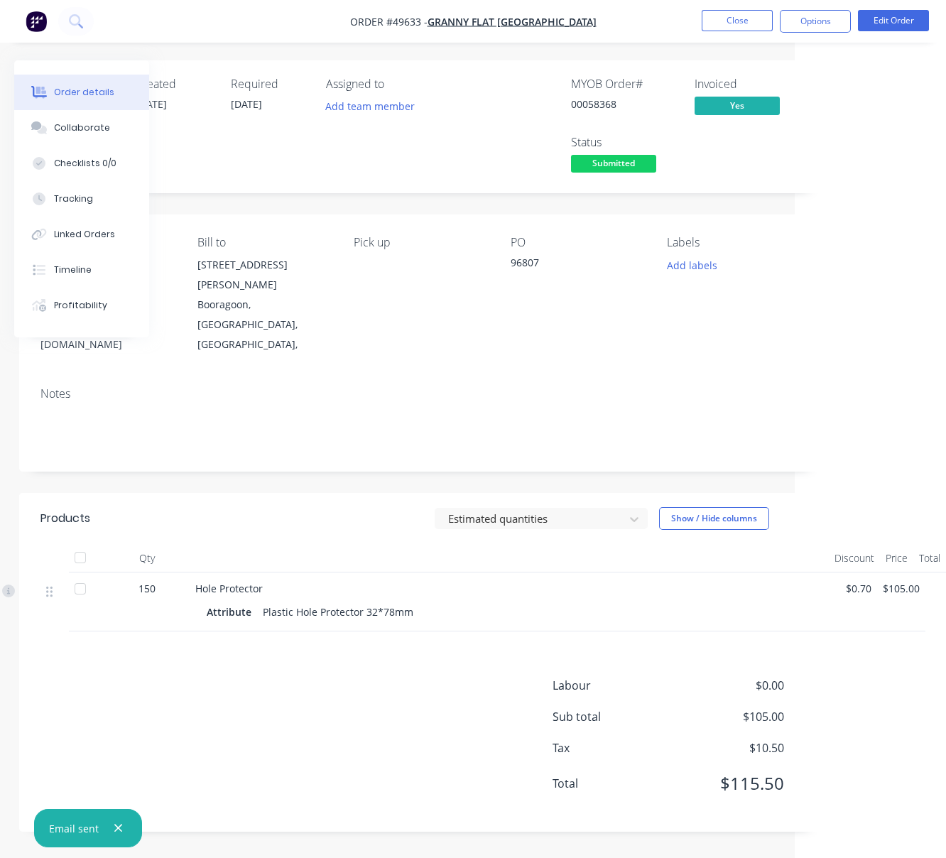
drag, startPoint x: 249, startPoint y: 478, endPoint x: 386, endPoint y: 470, distance: 137.3
drag, startPoint x: 308, startPoint y: 475, endPoint x: 386, endPoint y: 477, distance: 78.2
drag, startPoint x: 389, startPoint y: 467, endPoint x: 472, endPoint y: 466, distance: 82.4
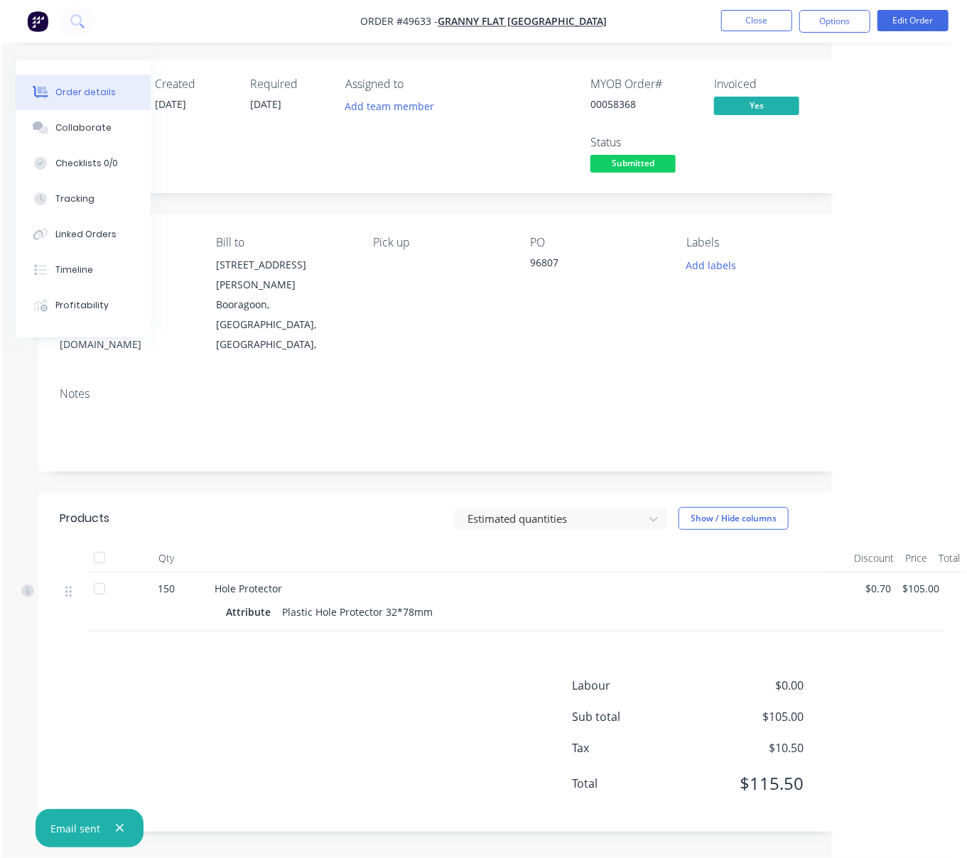
scroll to position [0, 134]
drag, startPoint x: 799, startPoint y: 351, endPoint x: 860, endPoint y: 355, distance: 62.0
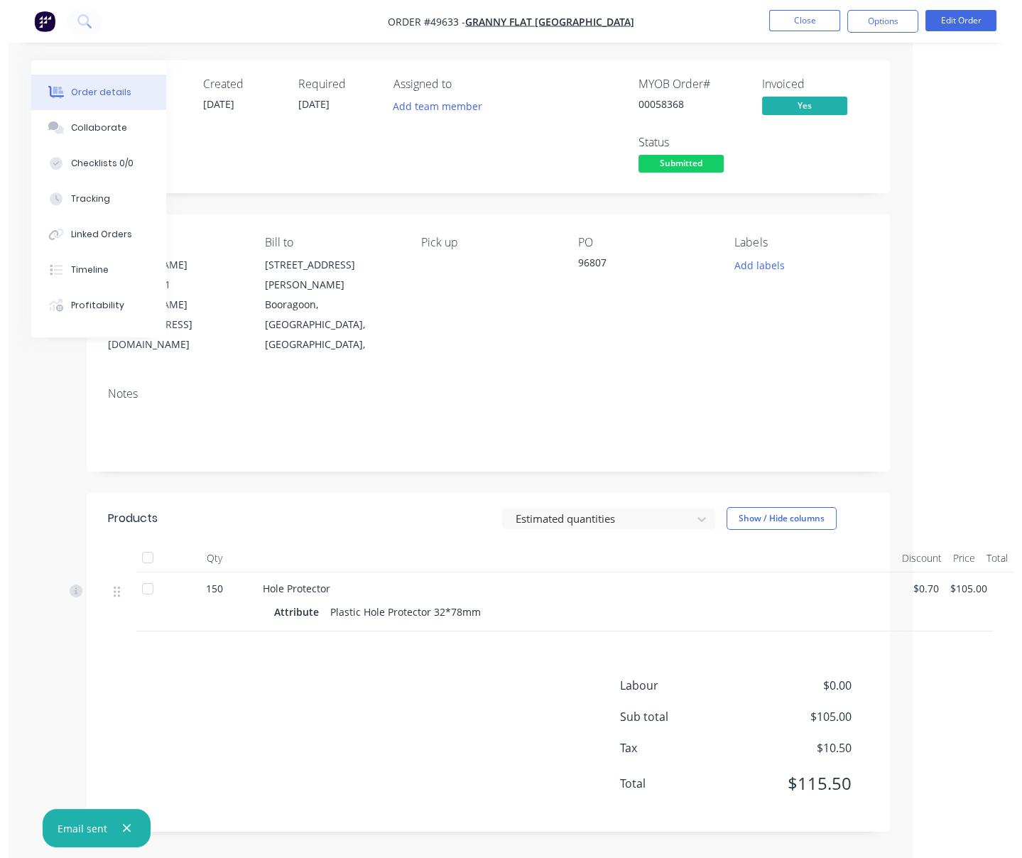
scroll to position [0, 96]
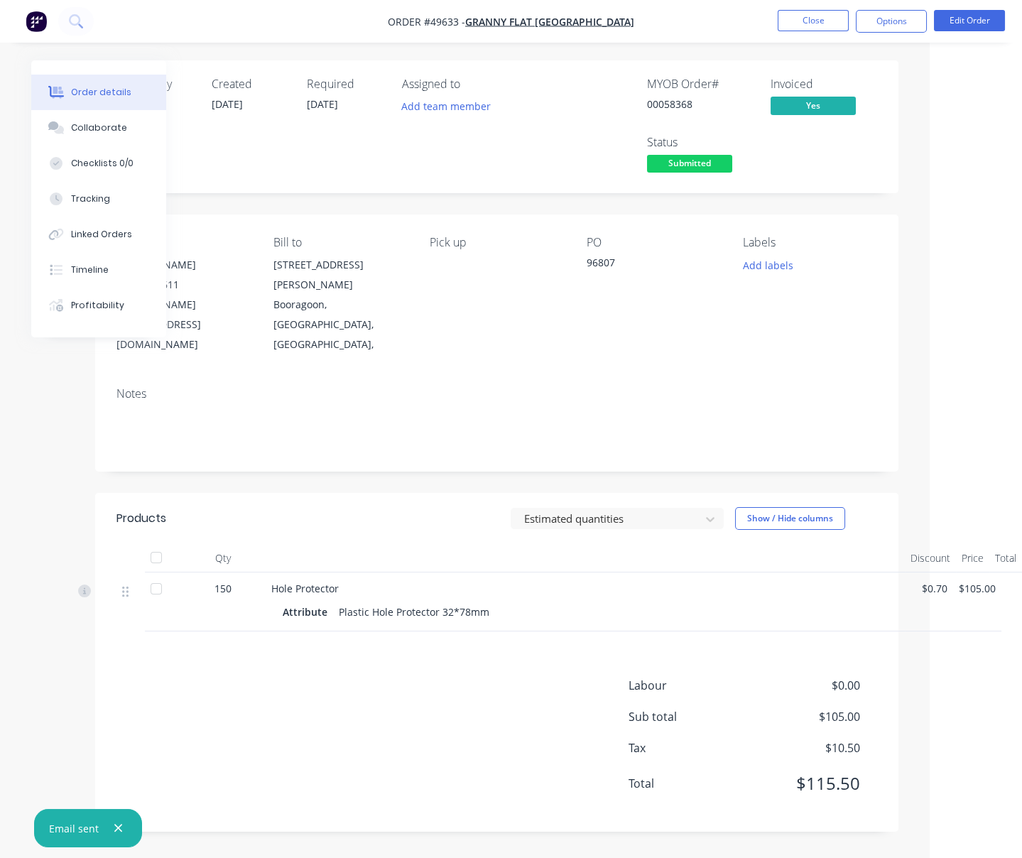
drag, startPoint x: 460, startPoint y: 213, endPoint x: 517, endPoint y: 217, distance: 57.7
click at [844, 22] on button "Options" at bounding box center [891, 21] width 71 height 23
click at [433, 507] on div "Estimated quantities Show / Hide columns" at bounding box center [577, 518] width 599 height 23
click at [828, 29] on button "Close" at bounding box center [813, 20] width 71 height 21
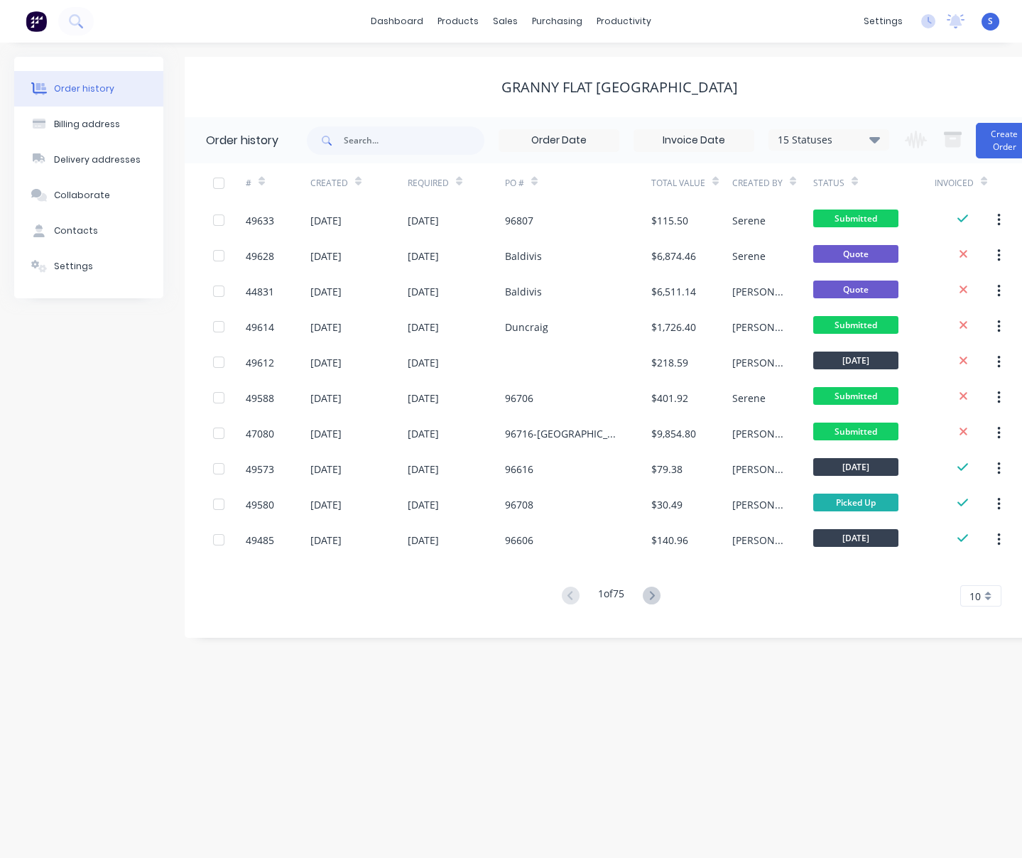
drag, startPoint x: 408, startPoint y: 68, endPoint x: 394, endPoint y: 80, distance: 18.2
click at [408, 68] on div "Granny Flat [GEOGRAPHIC_DATA]" at bounding box center [620, 87] width 870 height 60
